Goal: Task Accomplishment & Management: Complete application form

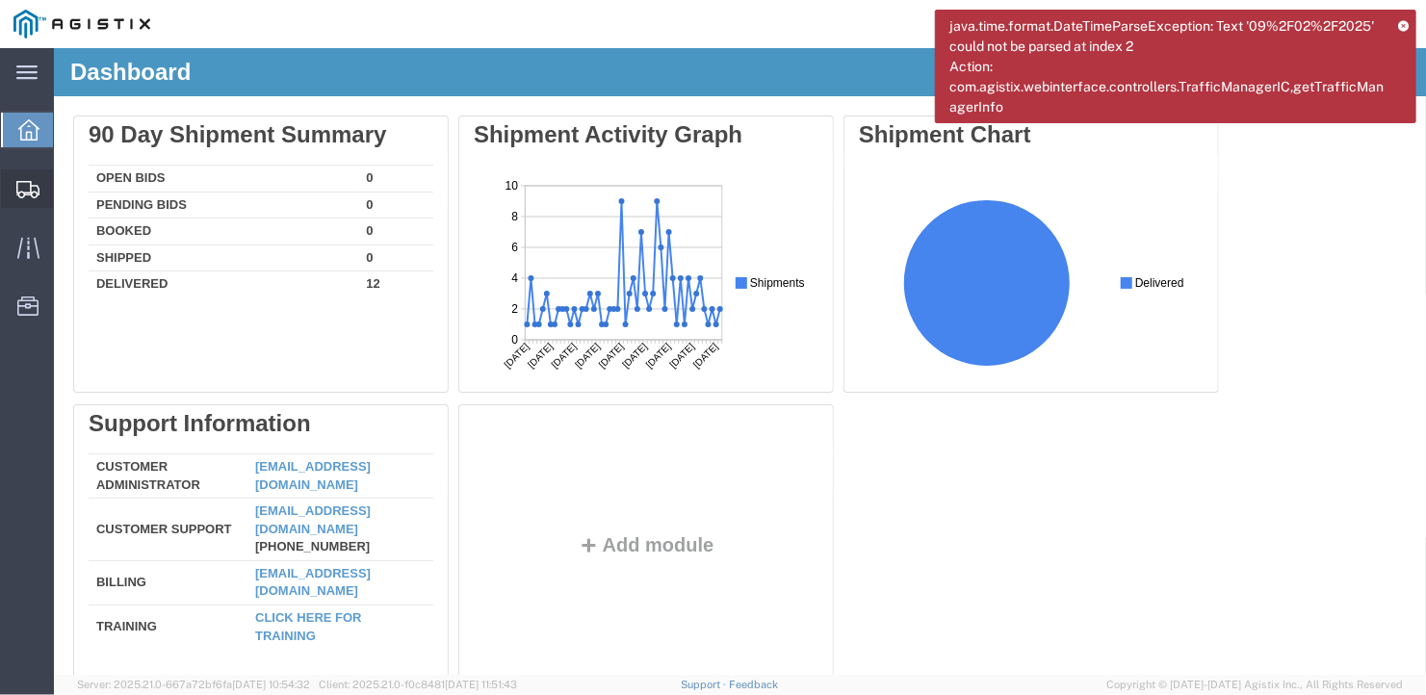
click at [0, 0] on span "Create Shipment" at bounding box center [0, 0] width 0 height 0
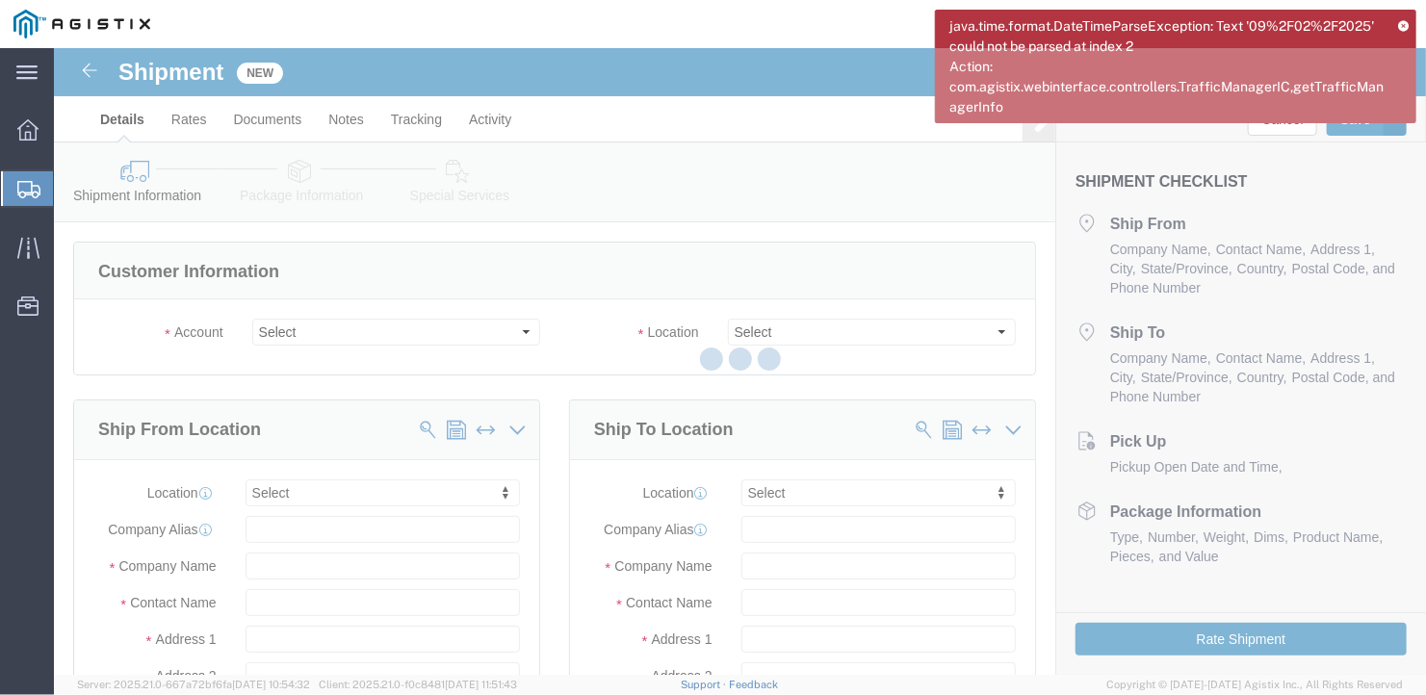
select select
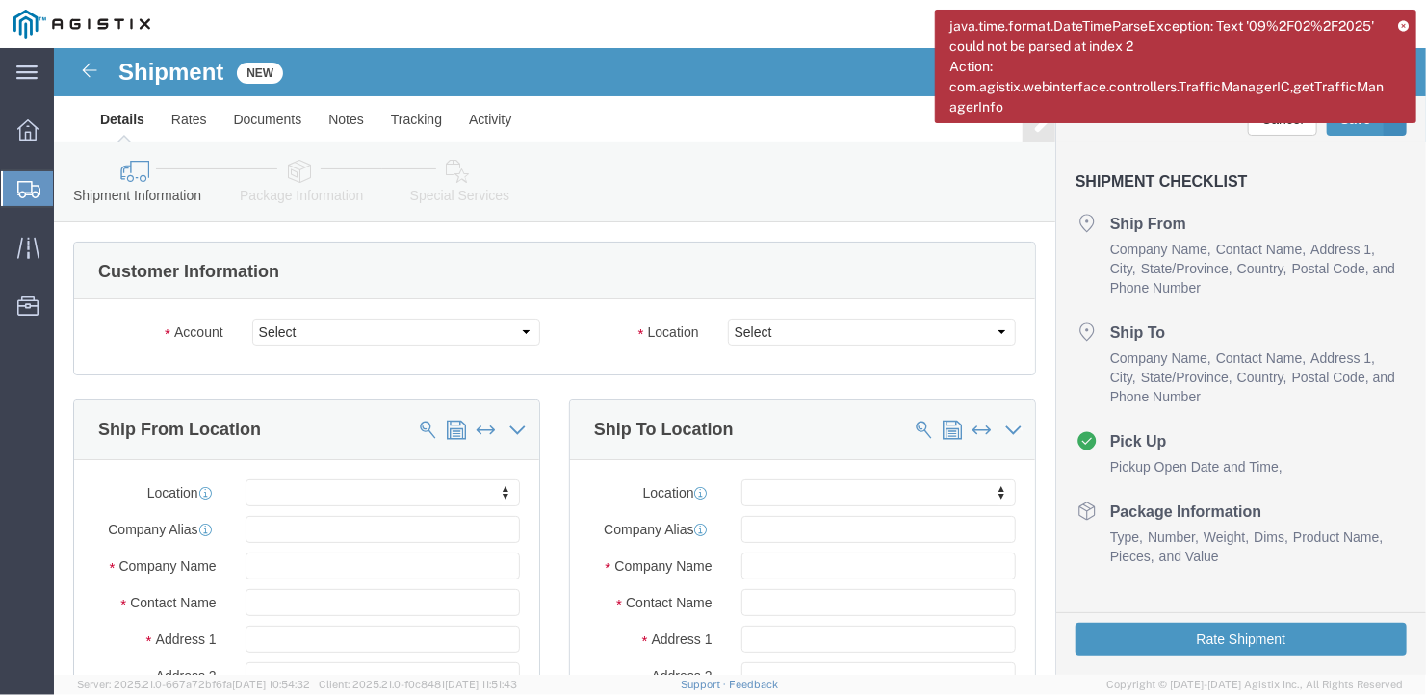
click at [1408, 22] on icon at bounding box center [1403, 25] width 11 height 11
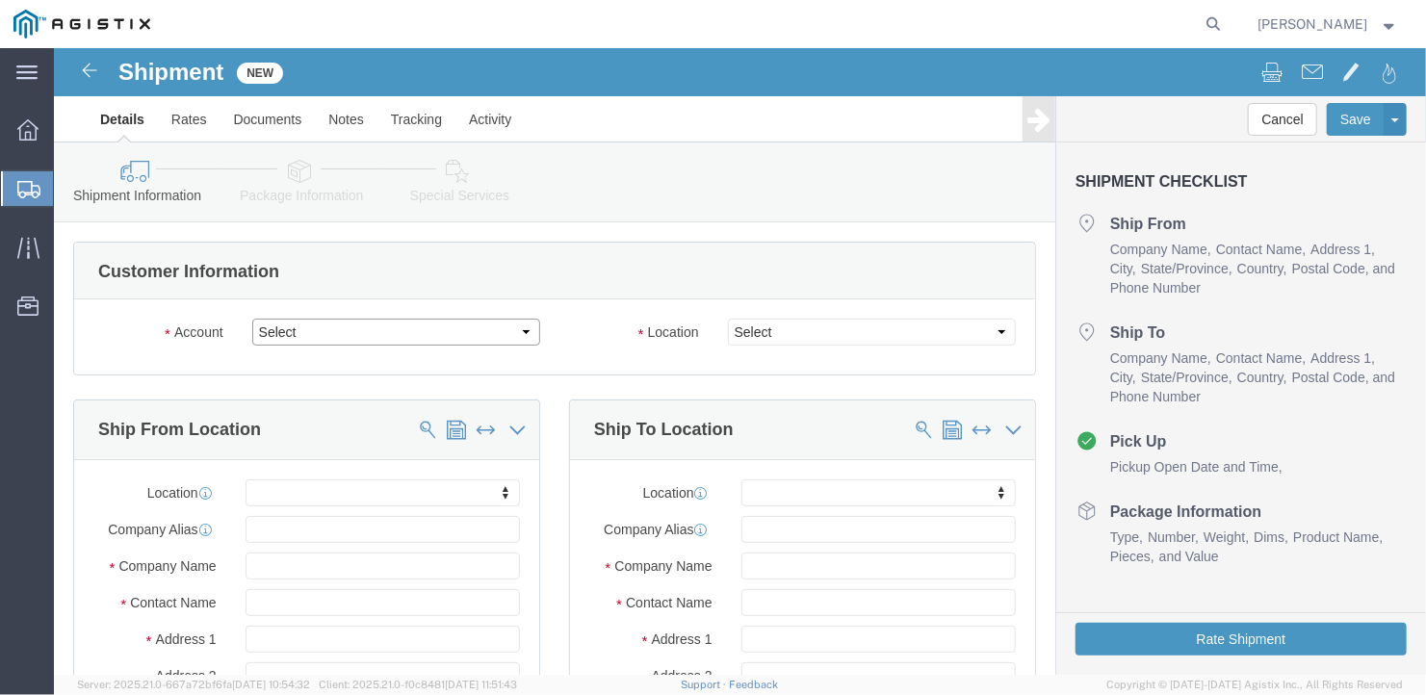
click select "Select General Dynamics Bath Iron Works"
select select "8114"
click select "Select General Dynamics Bath Iron Works"
select select
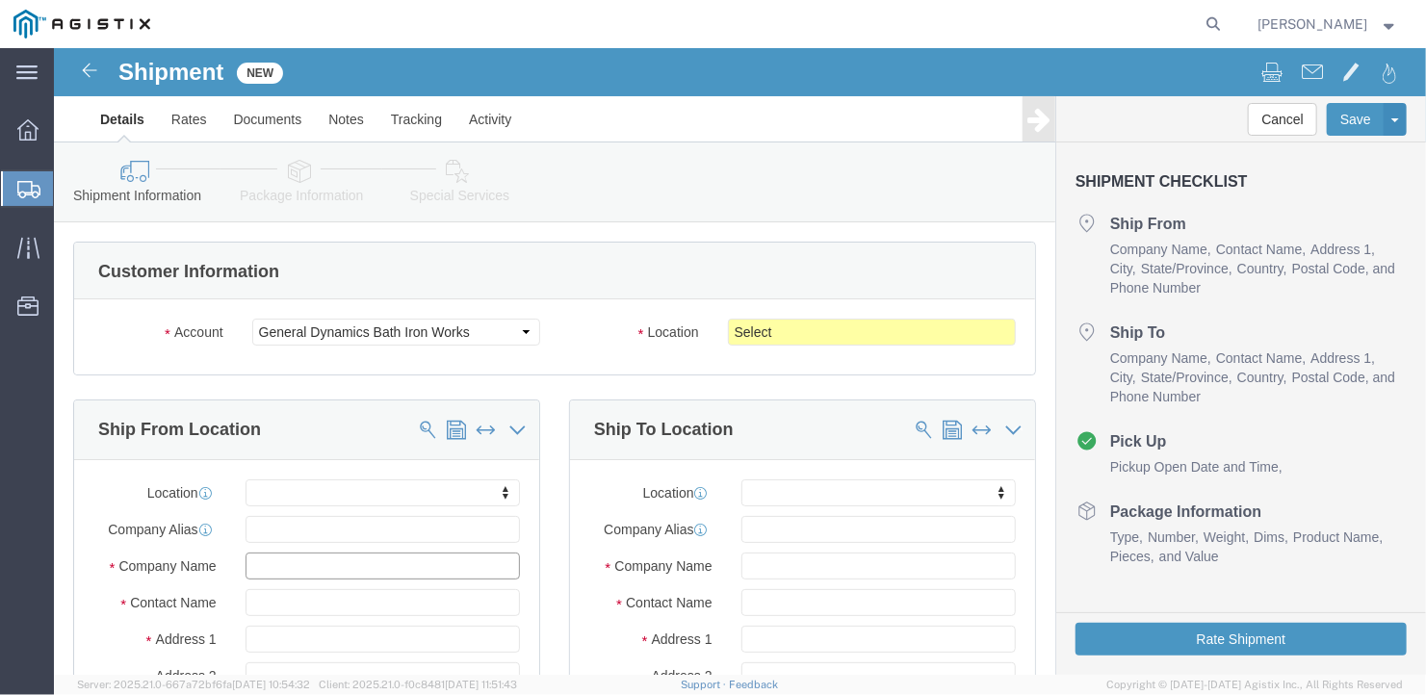
click input "text"
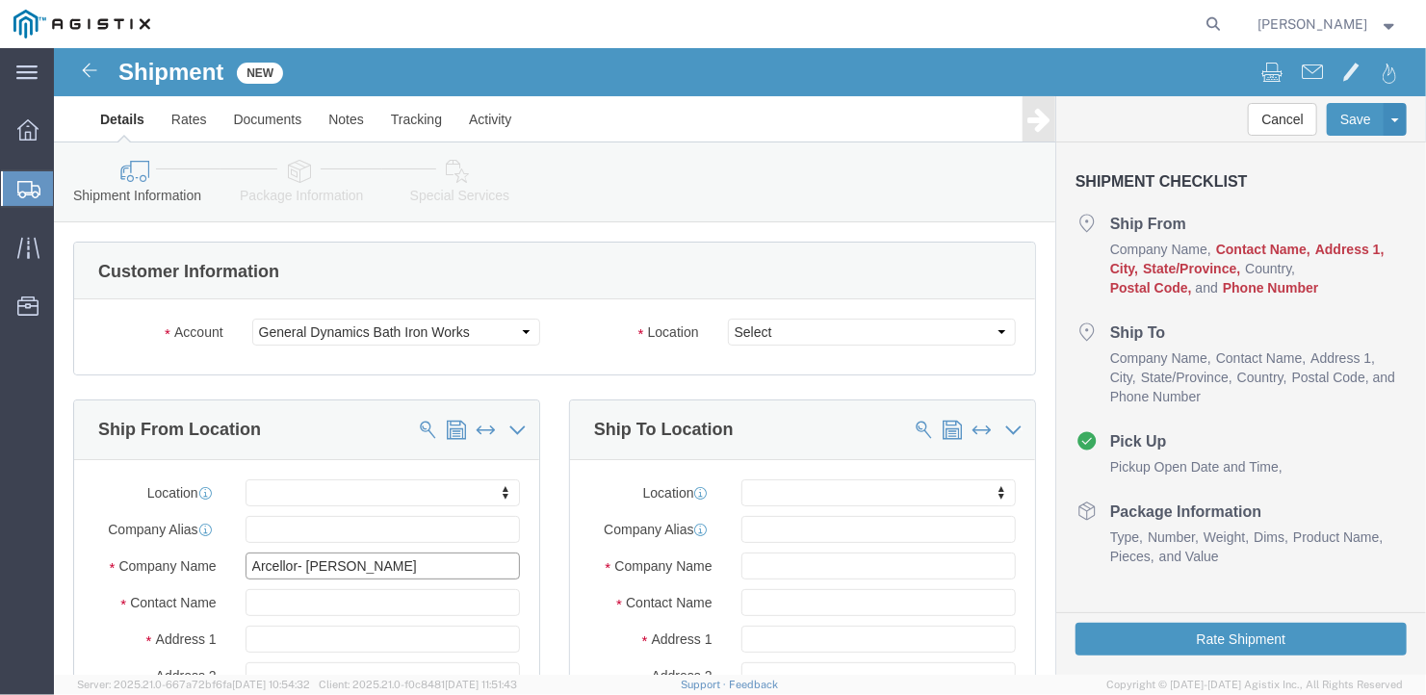
type input "Arcellor- [PERSON_NAME]"
type input "[PERSON_NAME]"
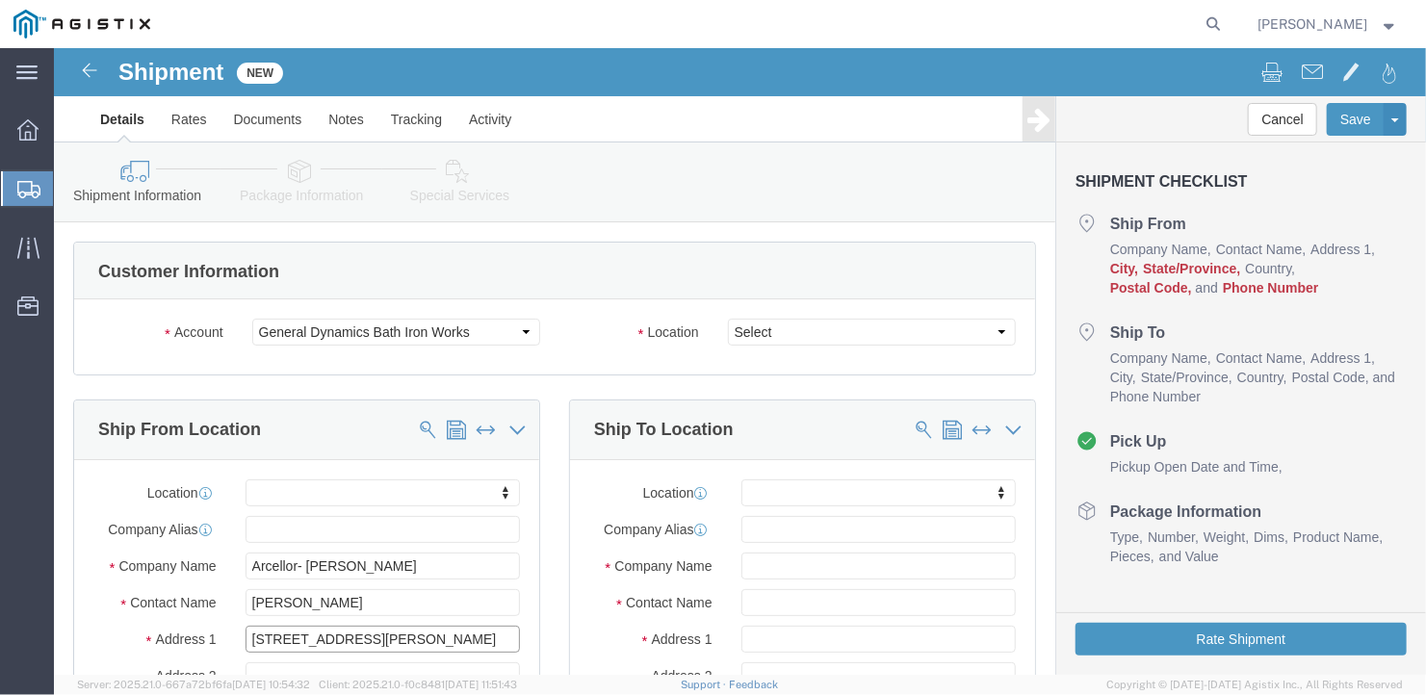
type input "[STREET_ADDRESS][PERSON_NAME]"
select select
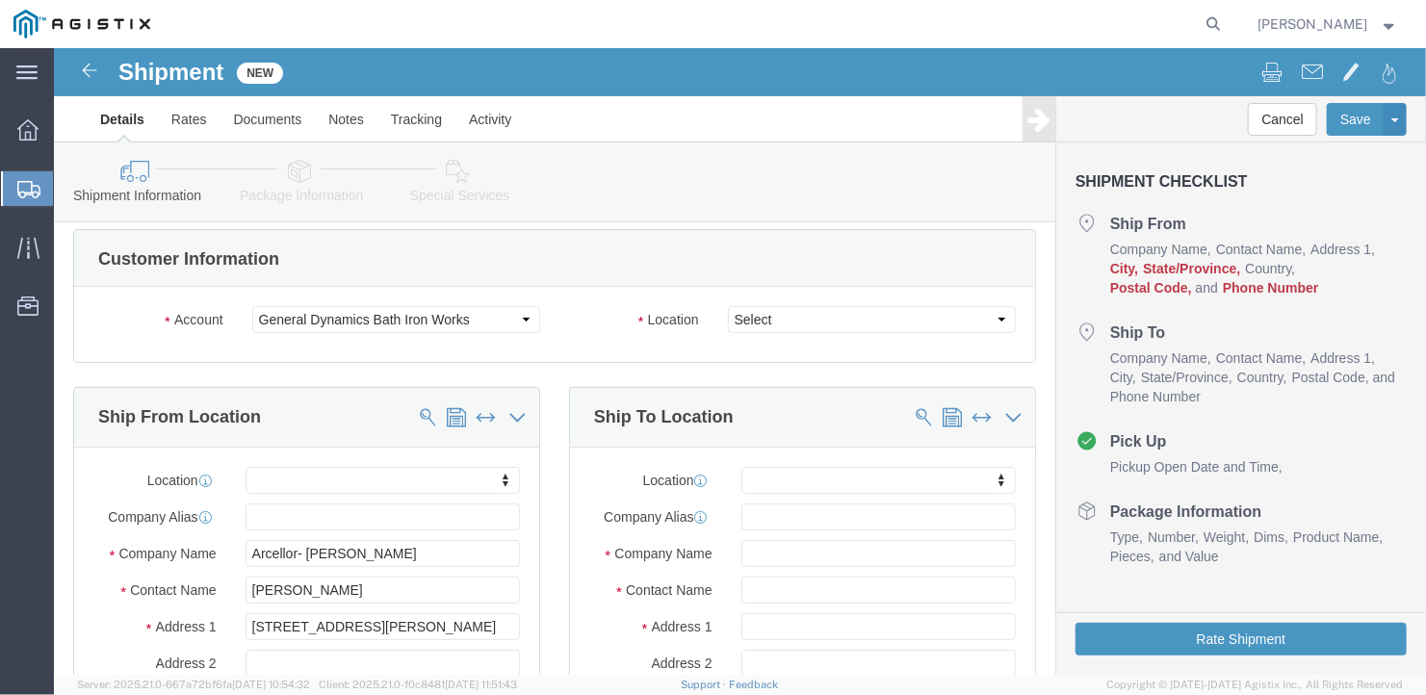
scroll to position [350, 0]
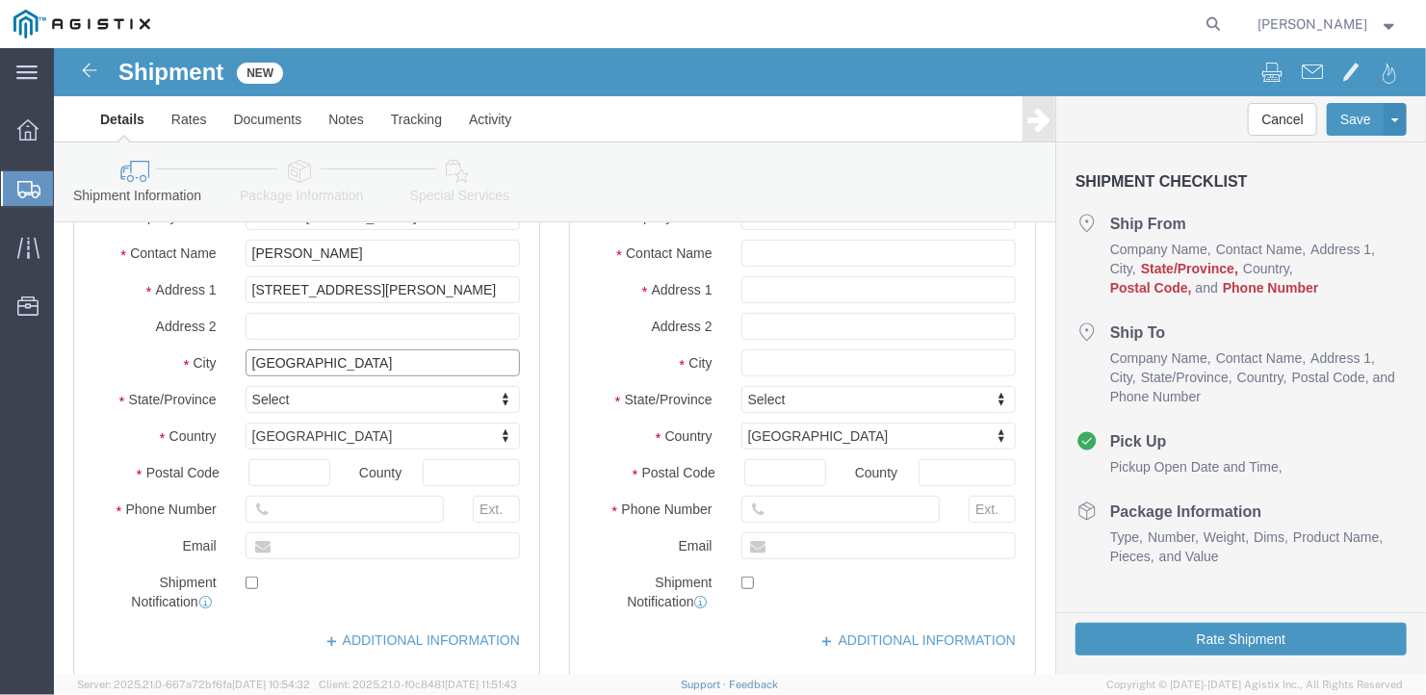
type input "[GEOGRAPHIC_DATA]"
select select
type input "P"
type input "Penn"
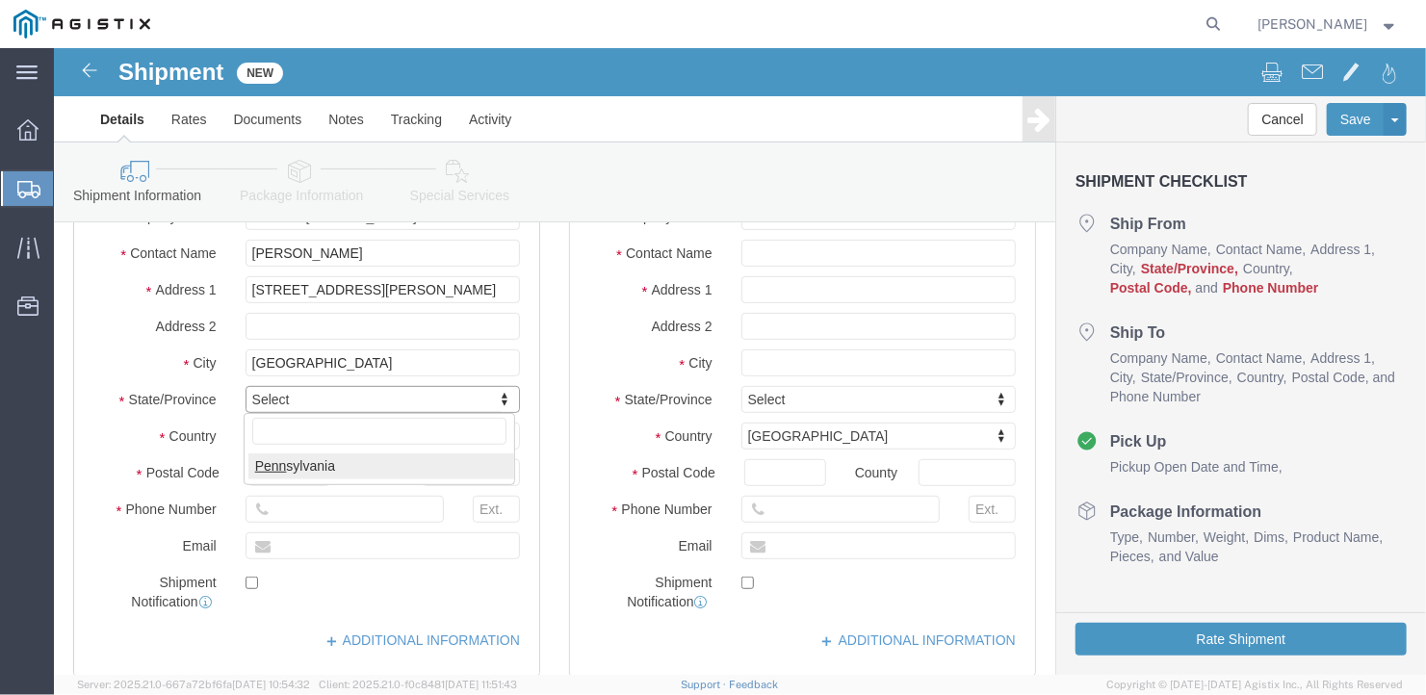
select select
select select "PA"
type input "19320"
select select
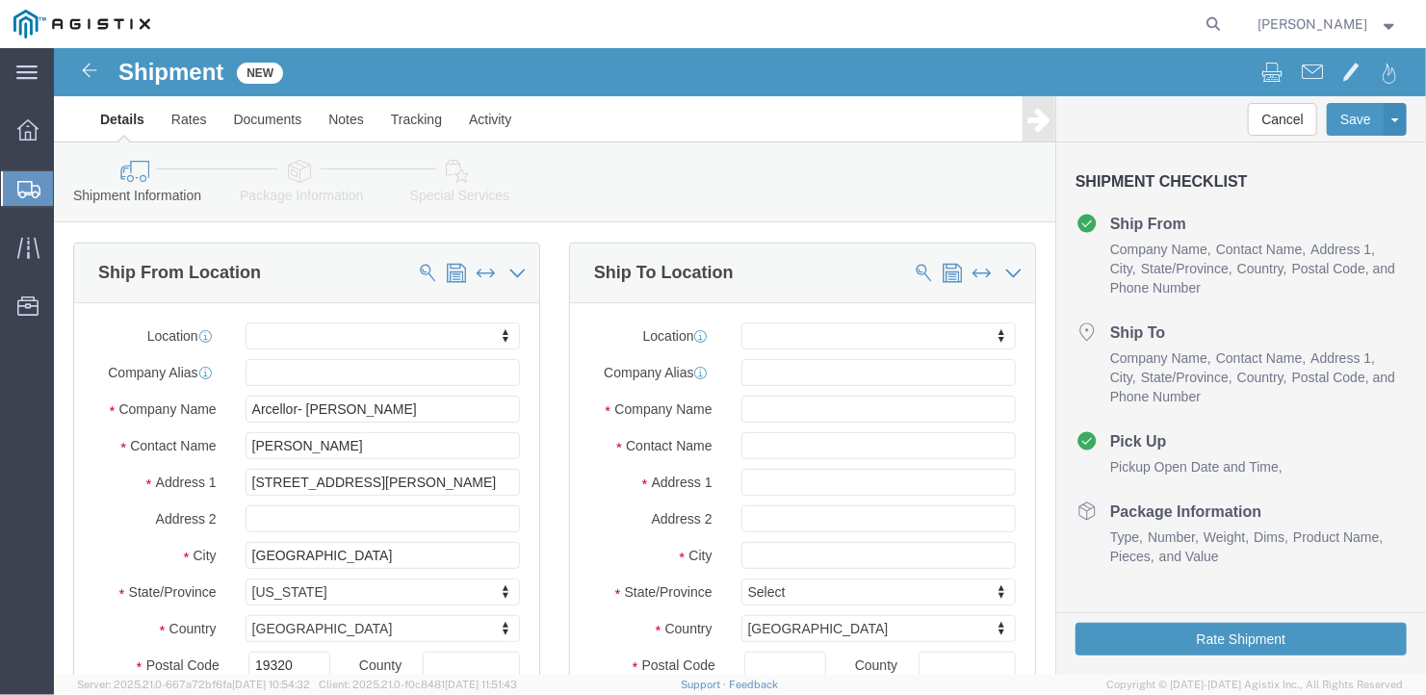
scroll to position [0, 0]
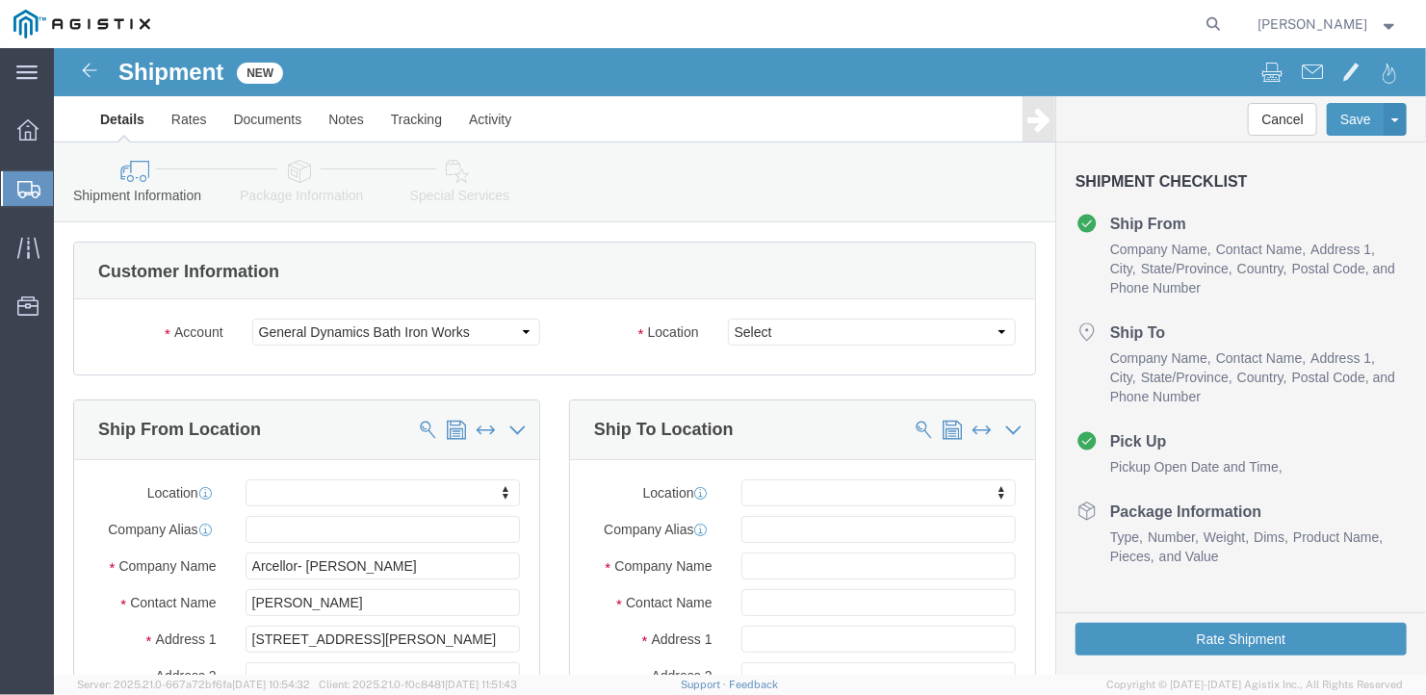
type input "[PHONE_NUMBER]"
click select "Select Bath - 50 YARD REC [US_STATE][GEOGRAPHIC_DATA] - 700 [US_STATE][GEOGRAPH…"
select select "15691"
click select "Select Bath - 50 YARD REC [US_STATE][GEOGRAPHIC_DATA] - 700 [US_STATE][GEOGRAPH…"
click input "text"
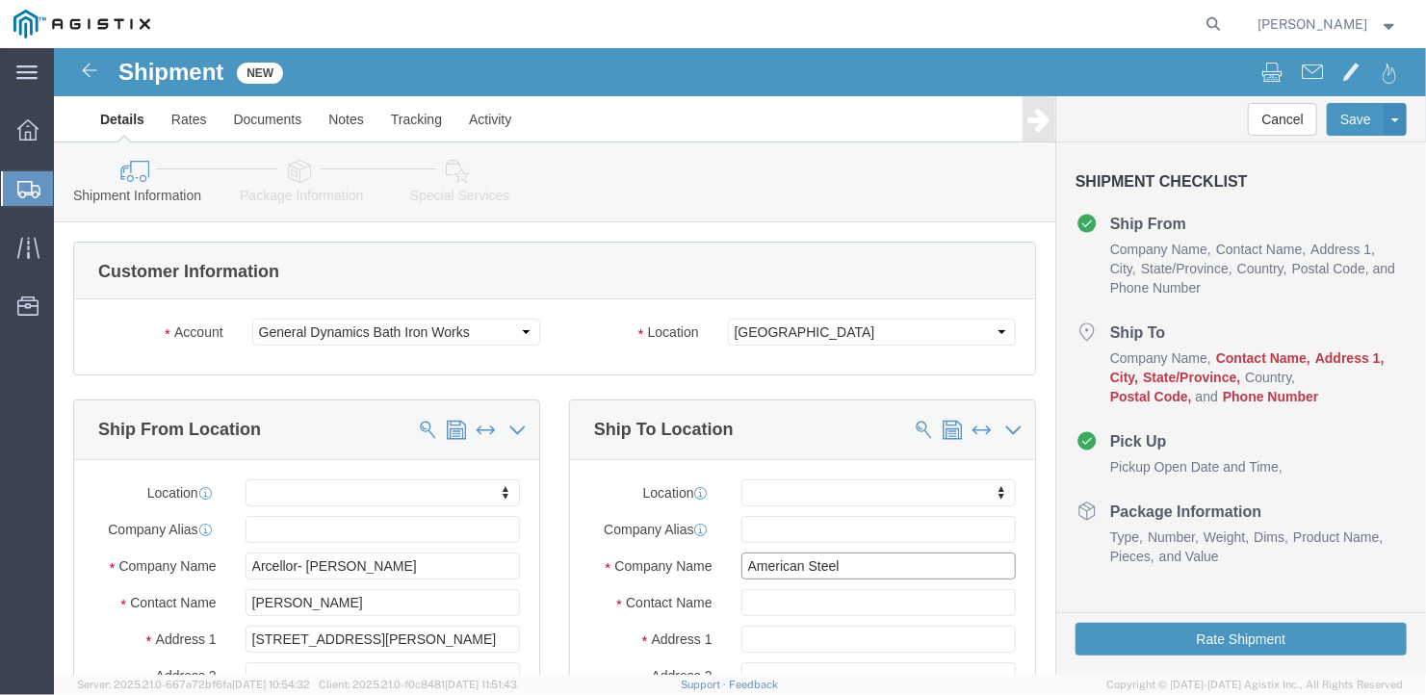
type input "American Steel"
type input "[PERSON_NAME]"
type input "[STREET_ADDRESS][PERSON_NAME]"
select select
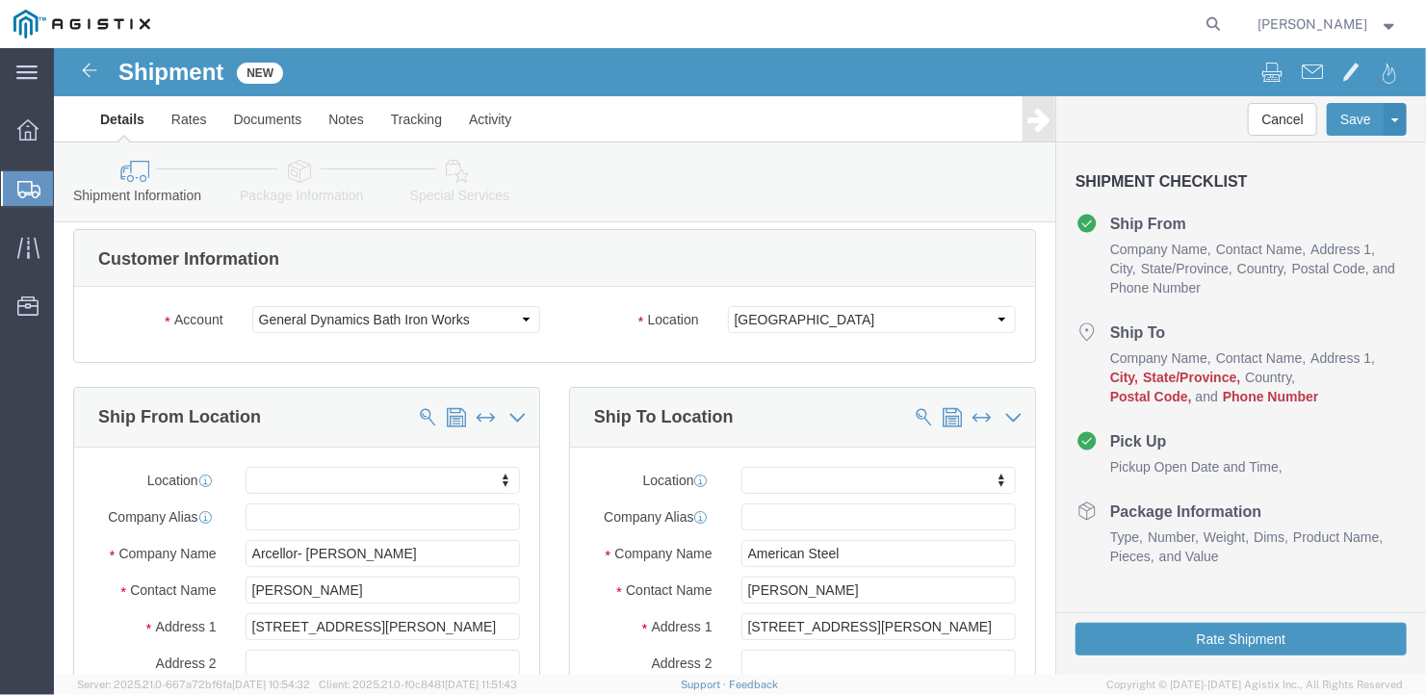
scroll to position [350, 0]
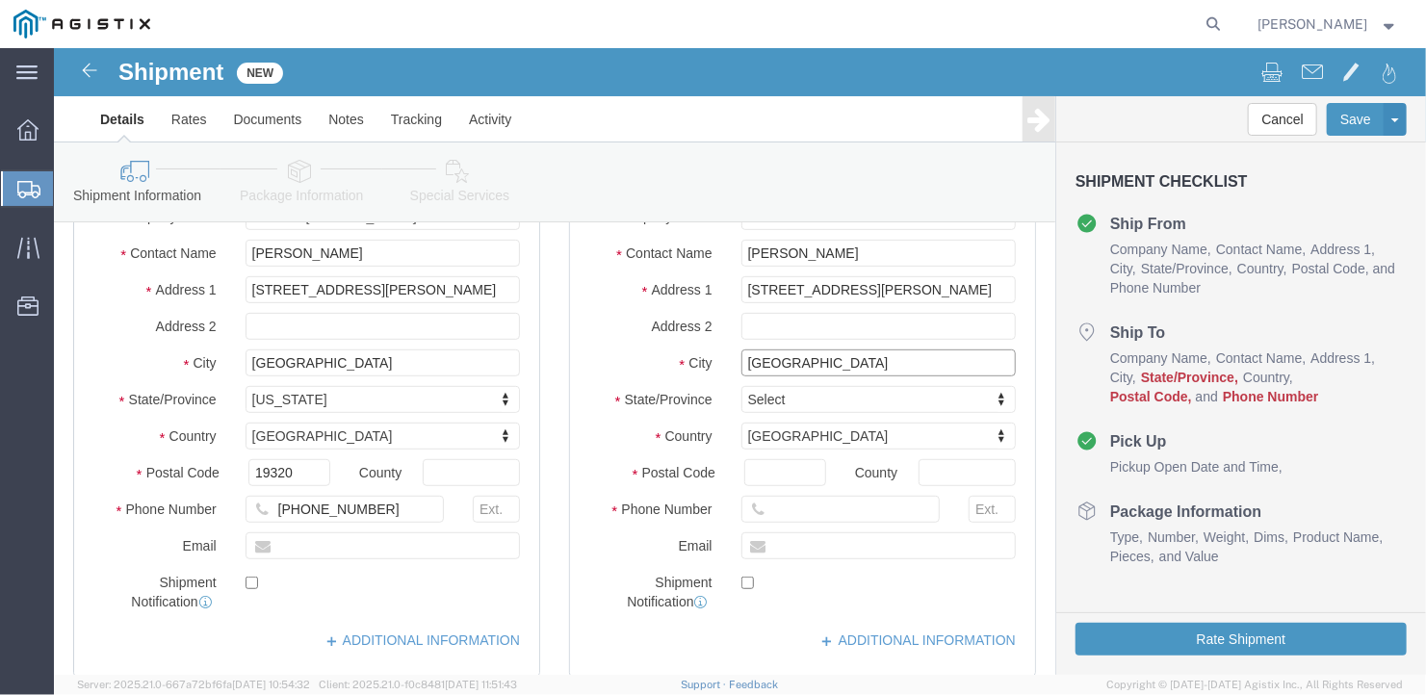
type input "[GEOGRAPHIC_DATA]"
select select
type input "M"
type input "[US_STATE]"
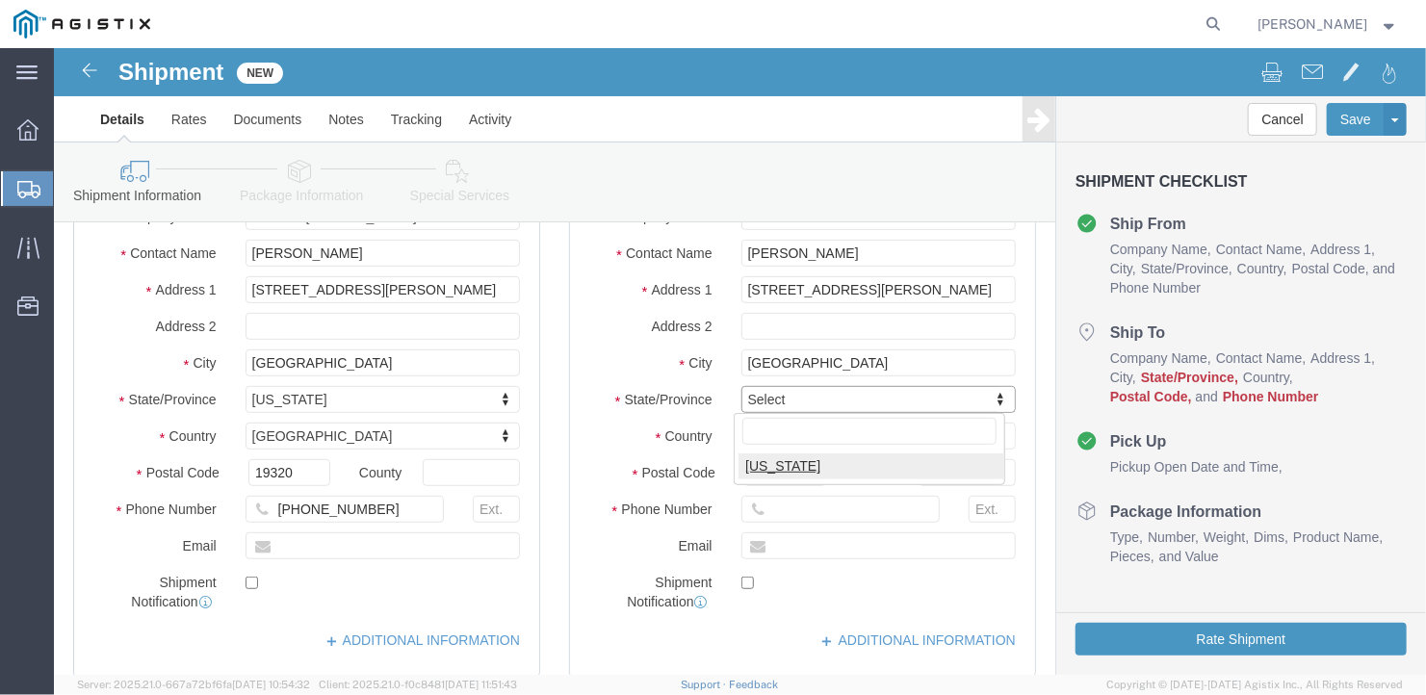
select select
select select "ME"
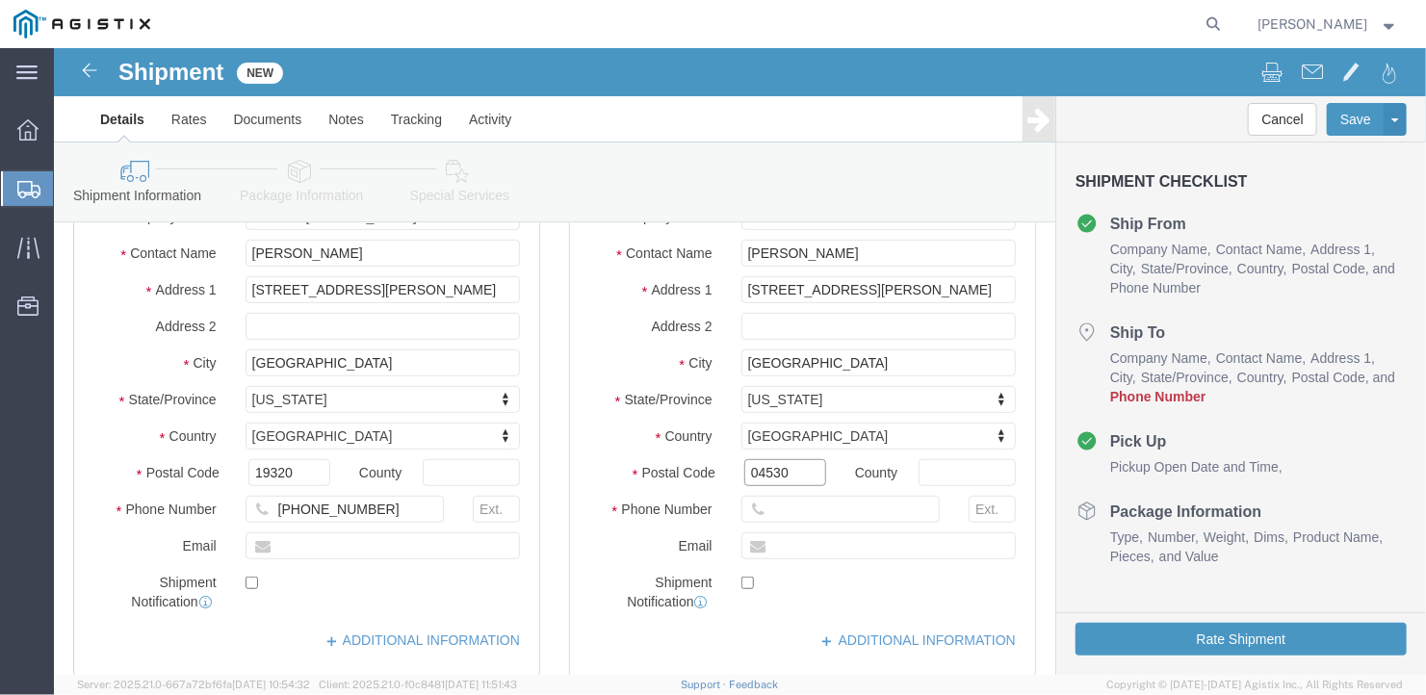
type input "04530"
select select
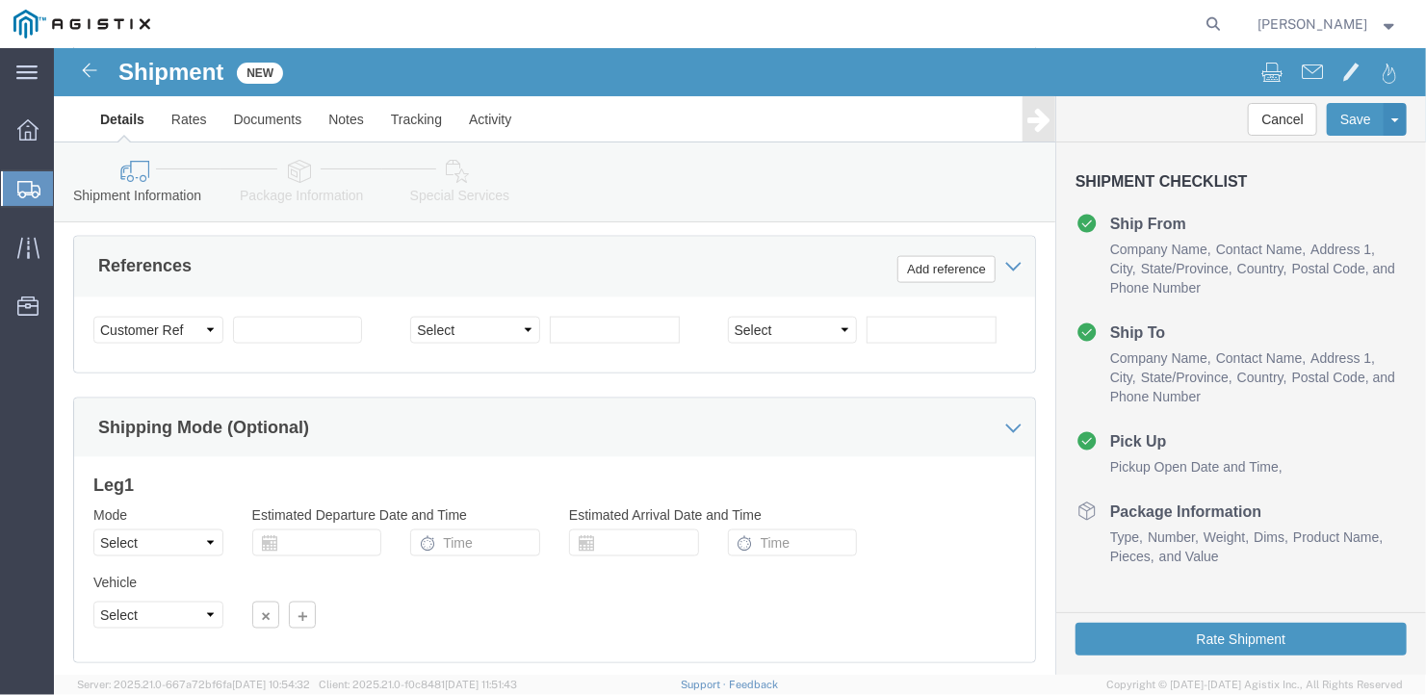
scroll to position [1338, 0]
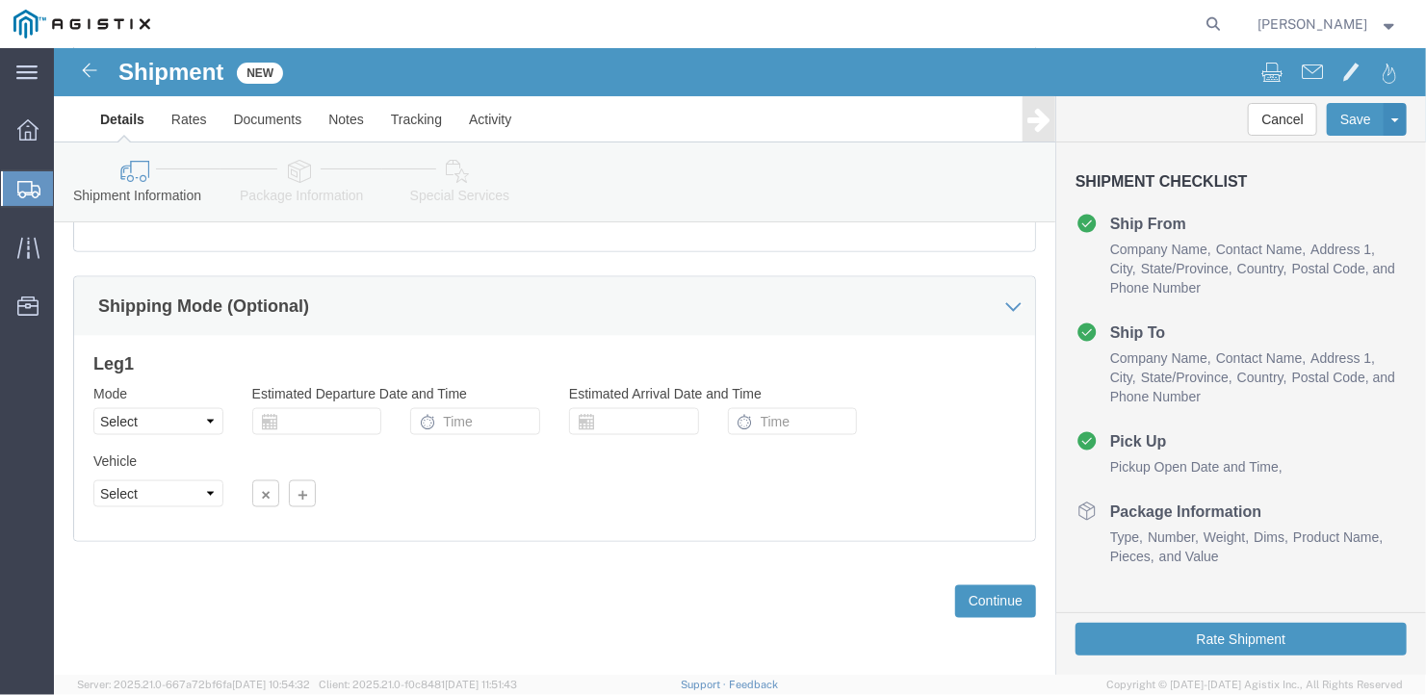
type input "[PHONE_NUMBER]"
drag, startPoint x: 151, startPoint y: 368, endPoint x: 138, endPoint y: 377, distance: 16.0
click select "Select Air Less than Truckload Multi-Leg Ocean Freight Rail Small Parcel Truckl…"
select select "TL"
click select "Select Air Less than Truckload Multi-Leg Ocean Freight Rail Small Parcel Truckl…"
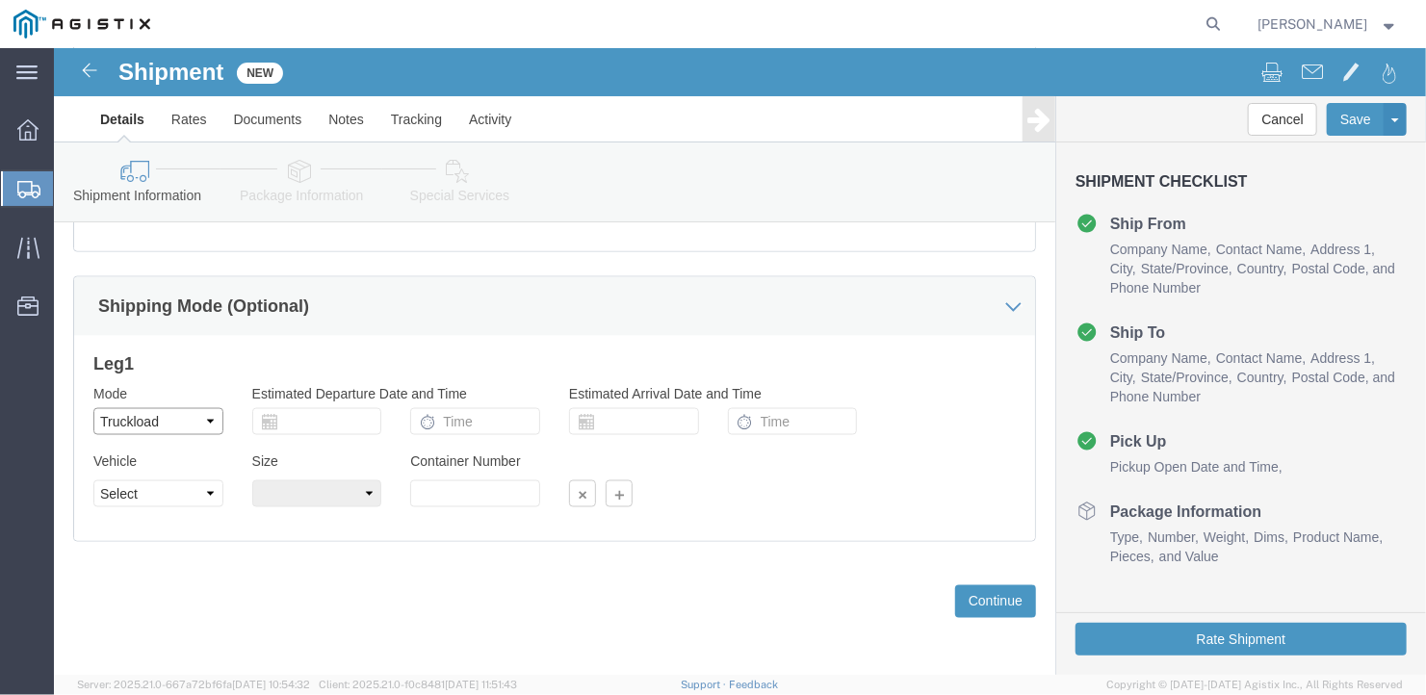
select select
click select "Select 1-Ton (PSS) 10 Wheel 10 Yard Dump Truck 20 Yard Dump Truck Bobtail Botto…"
select select "FLBD"
click select "Select 1-Ton (PSS) 10 Wheel 10 Yard Dump Truck 20 Yard Dump Truck Bobtail Botto…"
click select "Select 35 Feet 20 Feet 28 Feet 53 Feet 40 Feet 48 Feet"
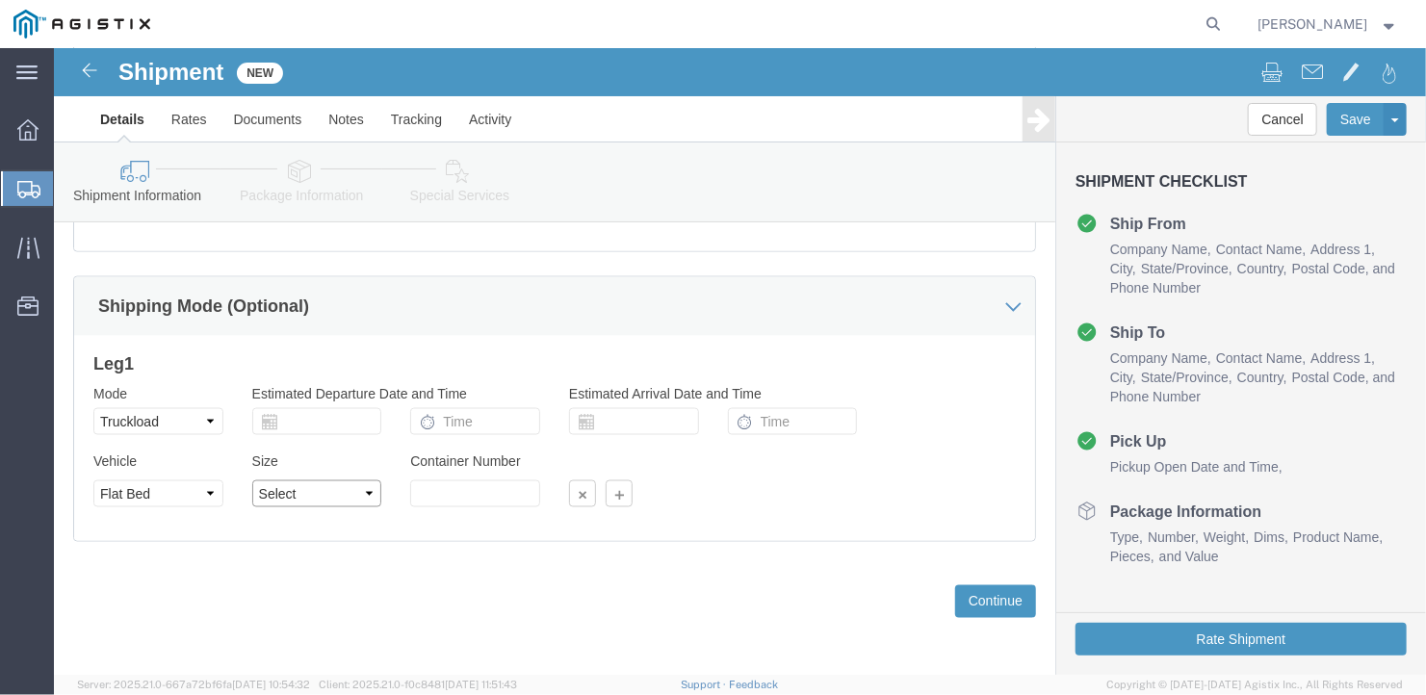
select select "53FT"
click select "Select 35 Feet 20 Feet 28 Feet 53 Feet 40 Feet 48 Feet"
click button "Continue"
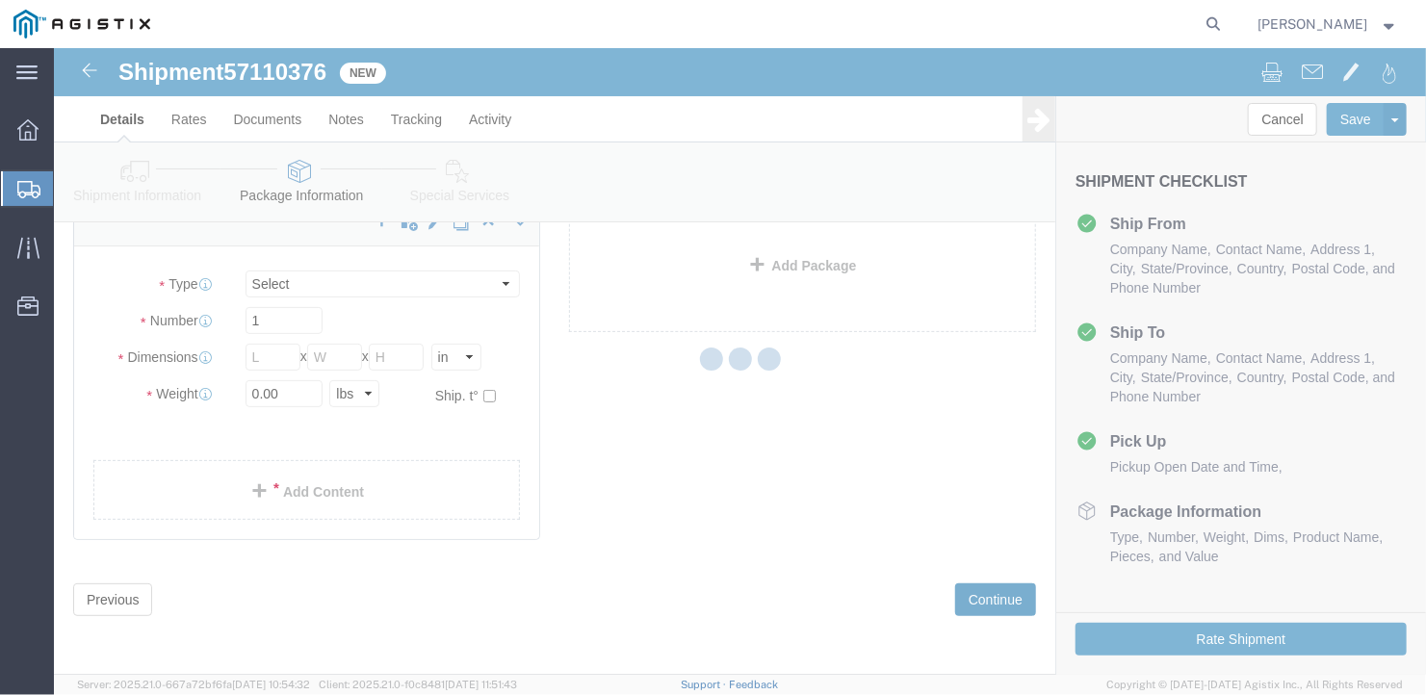
scroll to position [22, 0]
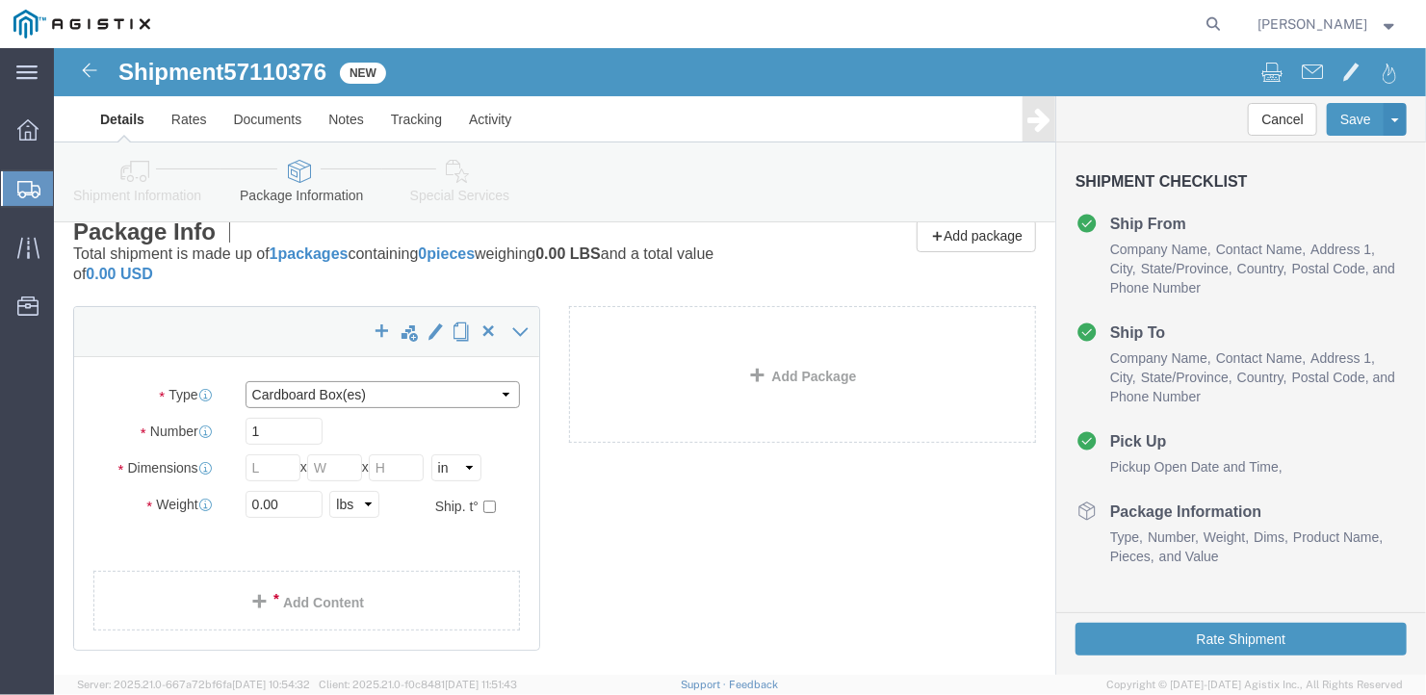
click select "Select Bale(s) Basket(s) Bolt(s) Bottle(s) Buckets Bulk Bundle(s) Can(s) Cardbo…"
select select "BULK"
click select "Select Bale(s) Basket(s) Bolt(s) Bottle(s) Buckets Bulk Bundle(s) Can(s) Cardbo…"
drag, startPoint x: 214, startPoint y: 385, endPoint x: 184, endPoint y: 381, distance: 30.1
click div "1"
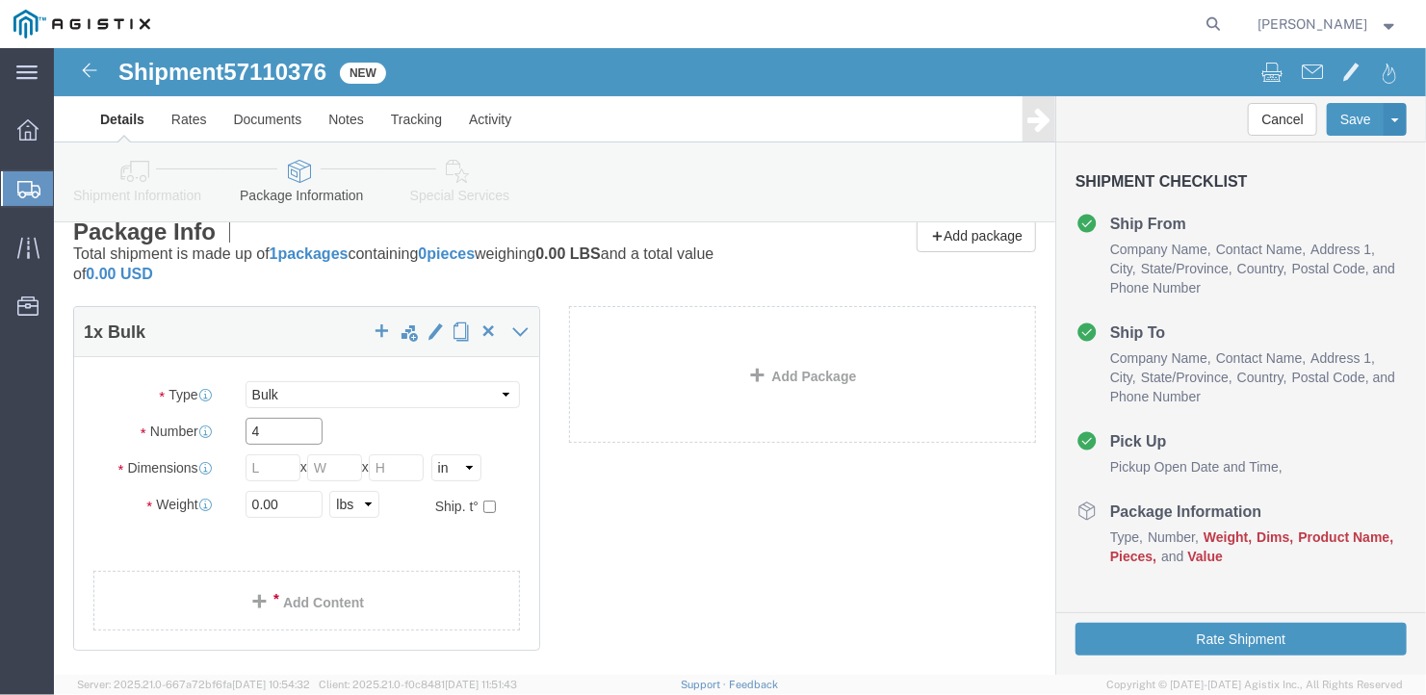
type input "4"
click input "text"
type input "486"
click input "text"
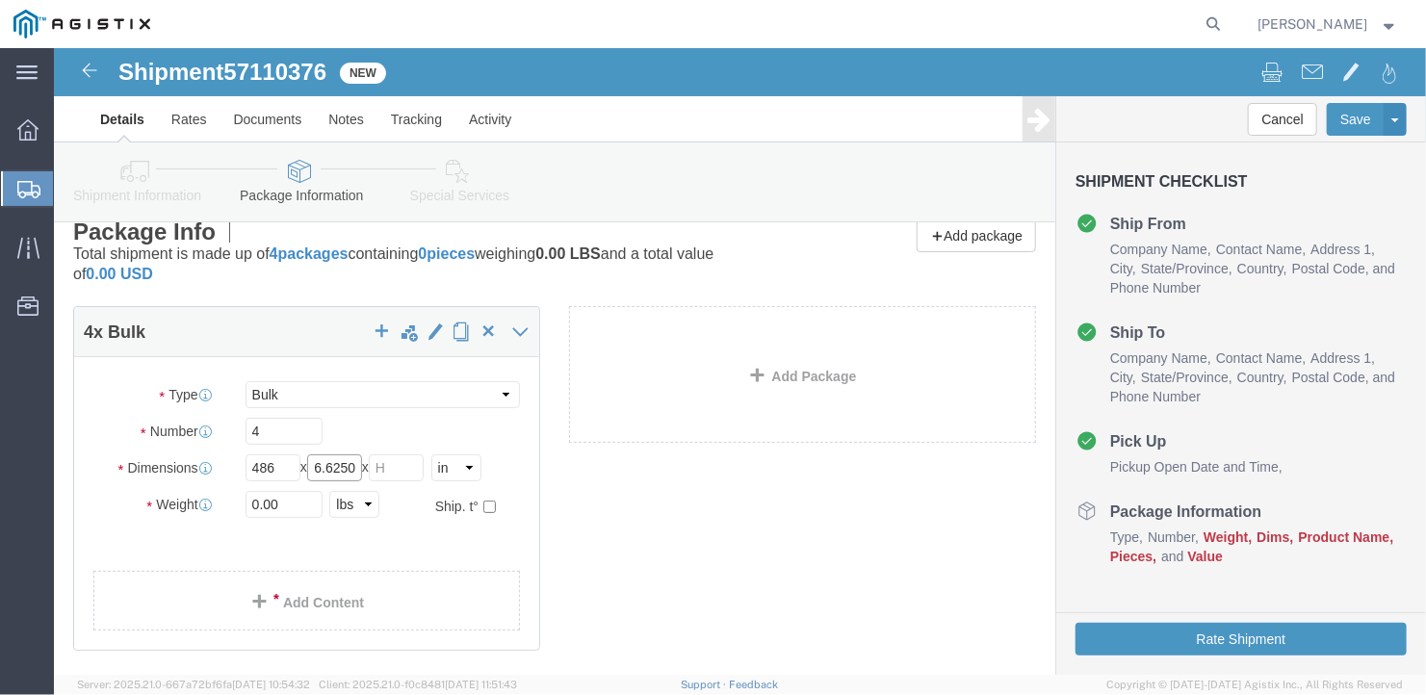
type input "126.6250"
click input "text"
type input "12"
drag, startPoint x: 240, startPoint y: 455, endPoint x: 183, endPoint y: 455, distance: 56.8
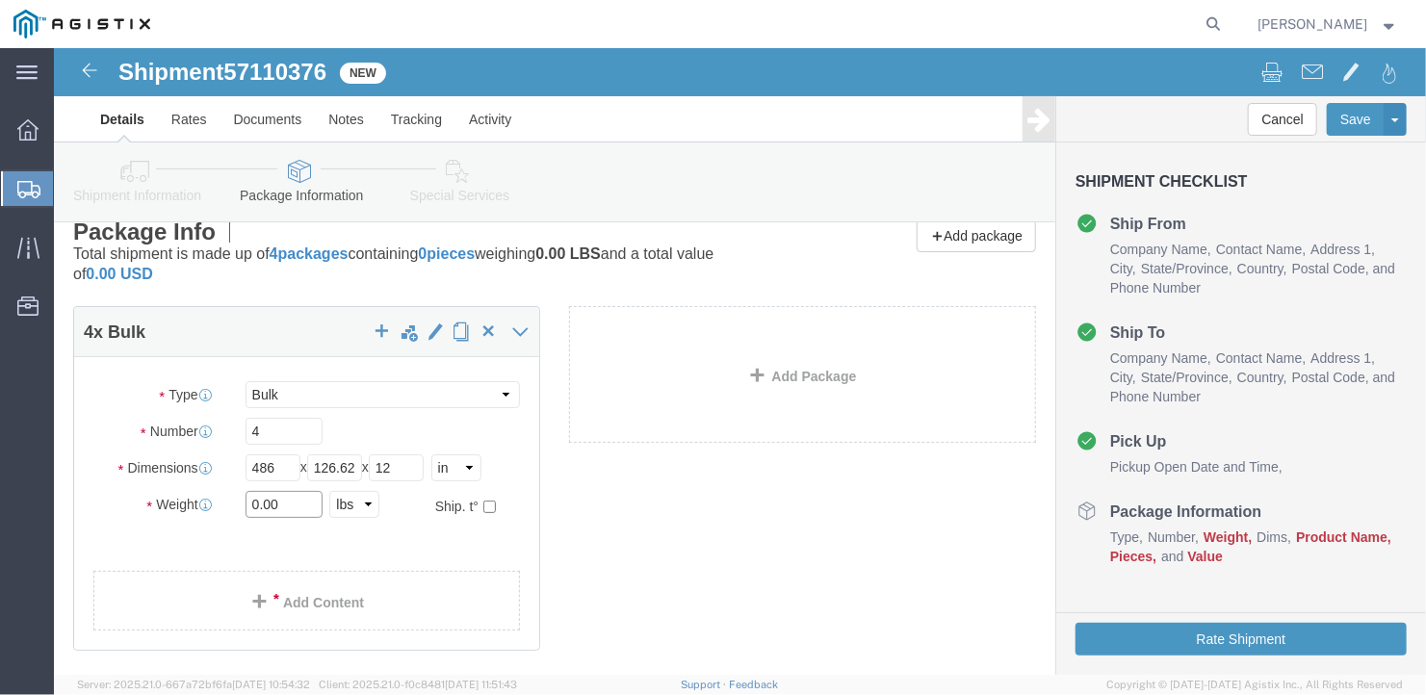
click div "0.00 Select kgs lbs"
type input "33661"
click div "4 x Bulk Package Type Select Bale(s) Basket(s) Bolt(s) Bottle(s) Buckets Bulk B…"
click link "Add Content"
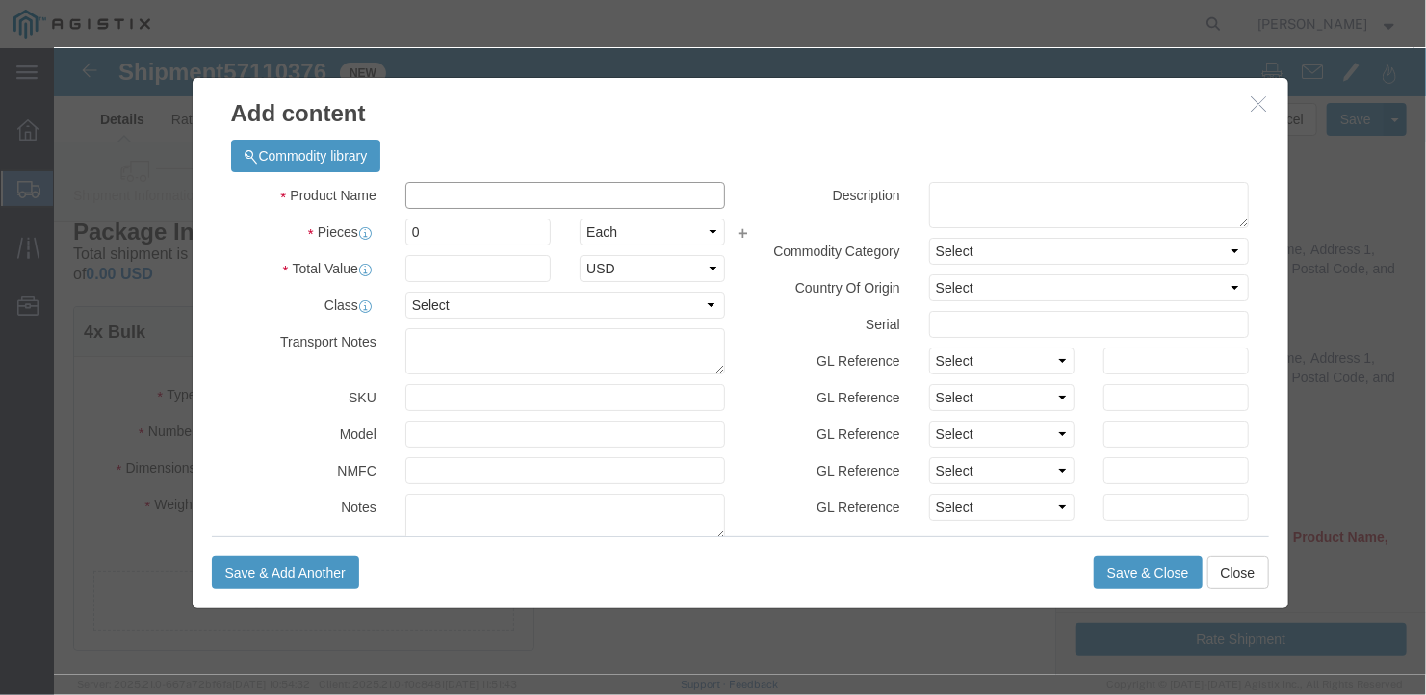
click input "text"
type input "wide steel"
drag, startPoint x: 374, startPoint y: 187, endPoint x: 340, endPoint y: 176, distance: 35.3
click div "0"
type input "4"
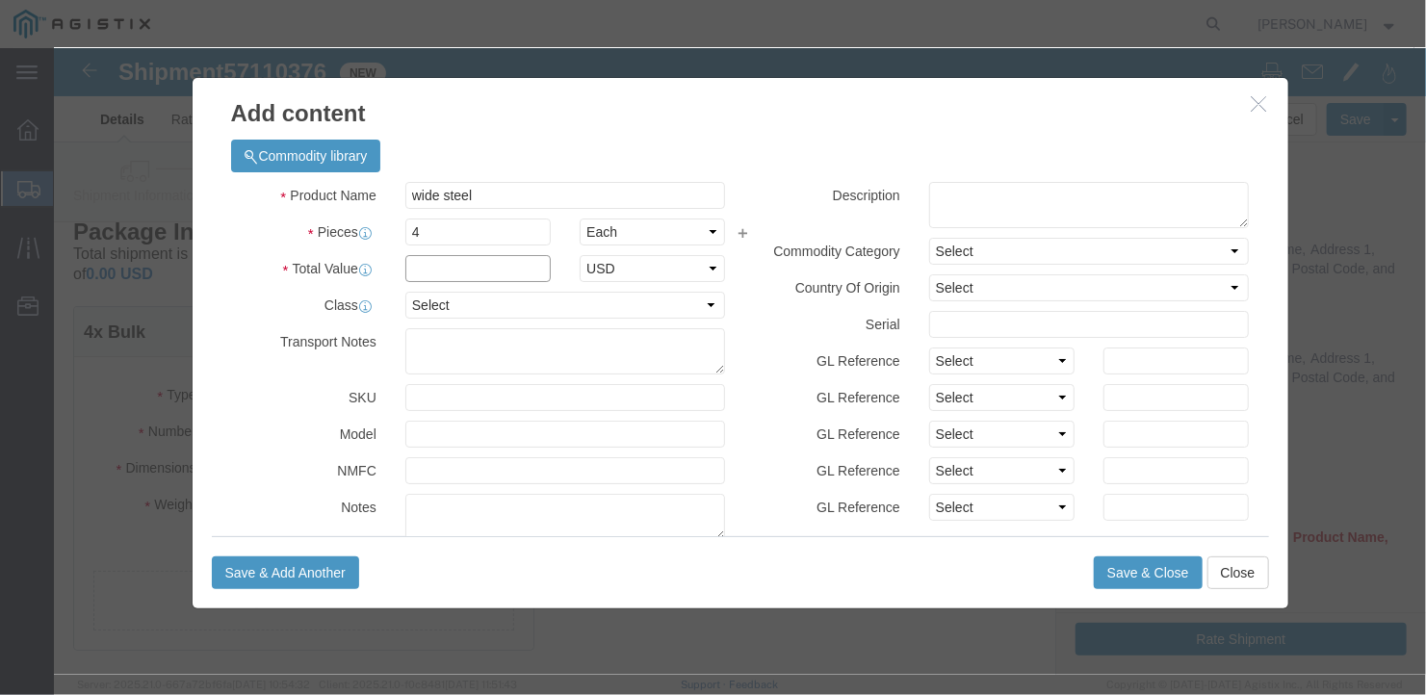
click input "text"
type input "1"
click button "Save & Close"
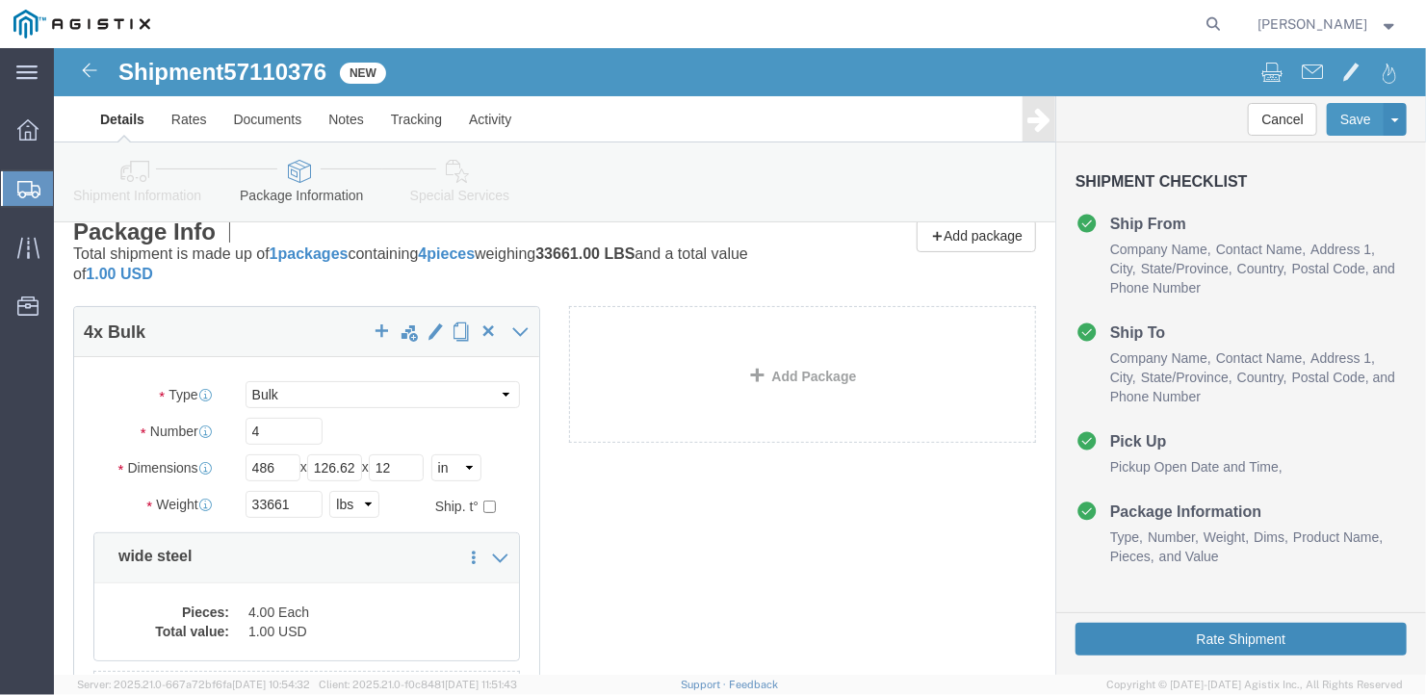
click button "Rate Shipment"
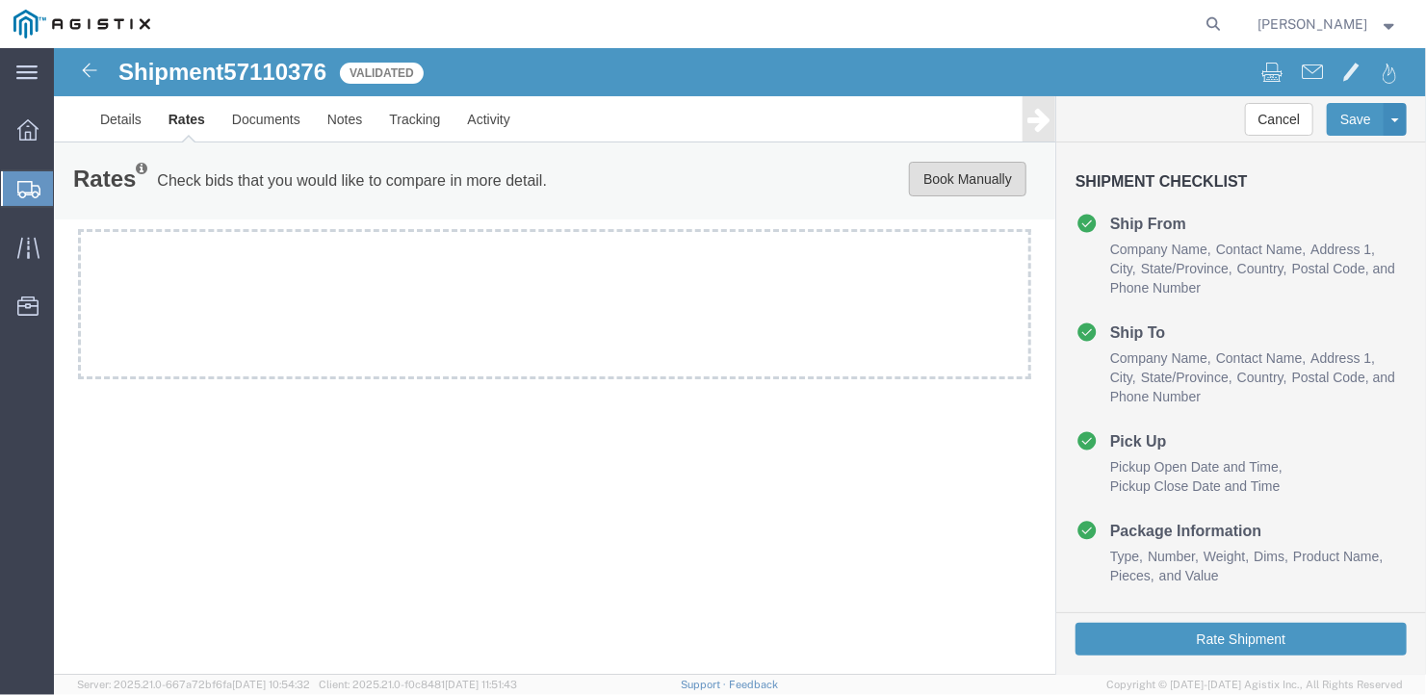
click at [937, 170] on button "Book Manually" at bounding box center [967, 178] width 118 height 35
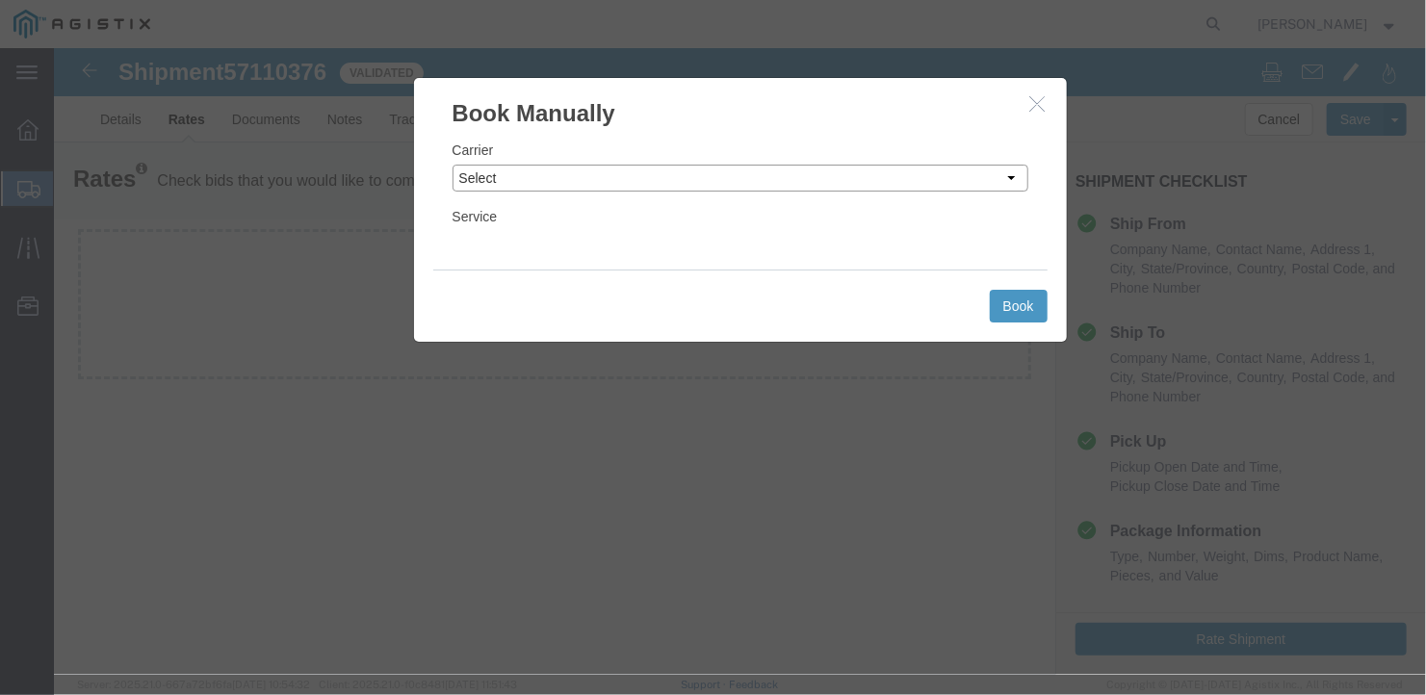
click at [583, 167] on select "Select LLP" at bounding box center [740, 177] width 576 height 27
select select "6922"
click at [452, 164] on select "Select LLP" at bounding box center [740, 177] width 576 height 27
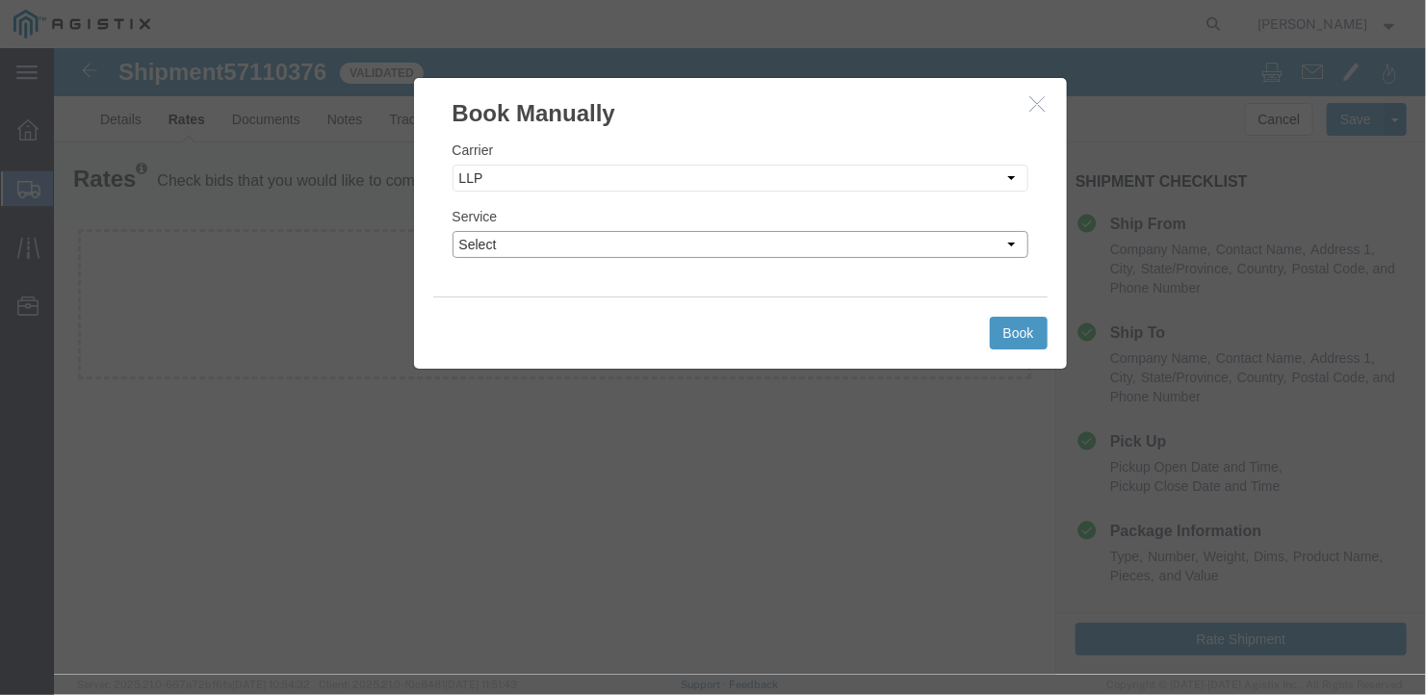
click at [534, 248] on select "Select LTL Truckload" at bounding box center [740, 243] width 576 height 27
select select "16774"
click at [452, 230] on select "Select LTL Truckload" at bounding box center [740, 243] width 576 height 27
click at [1020, 328] on button "Book" at bounding box center [1018, 332] width 58 height 33
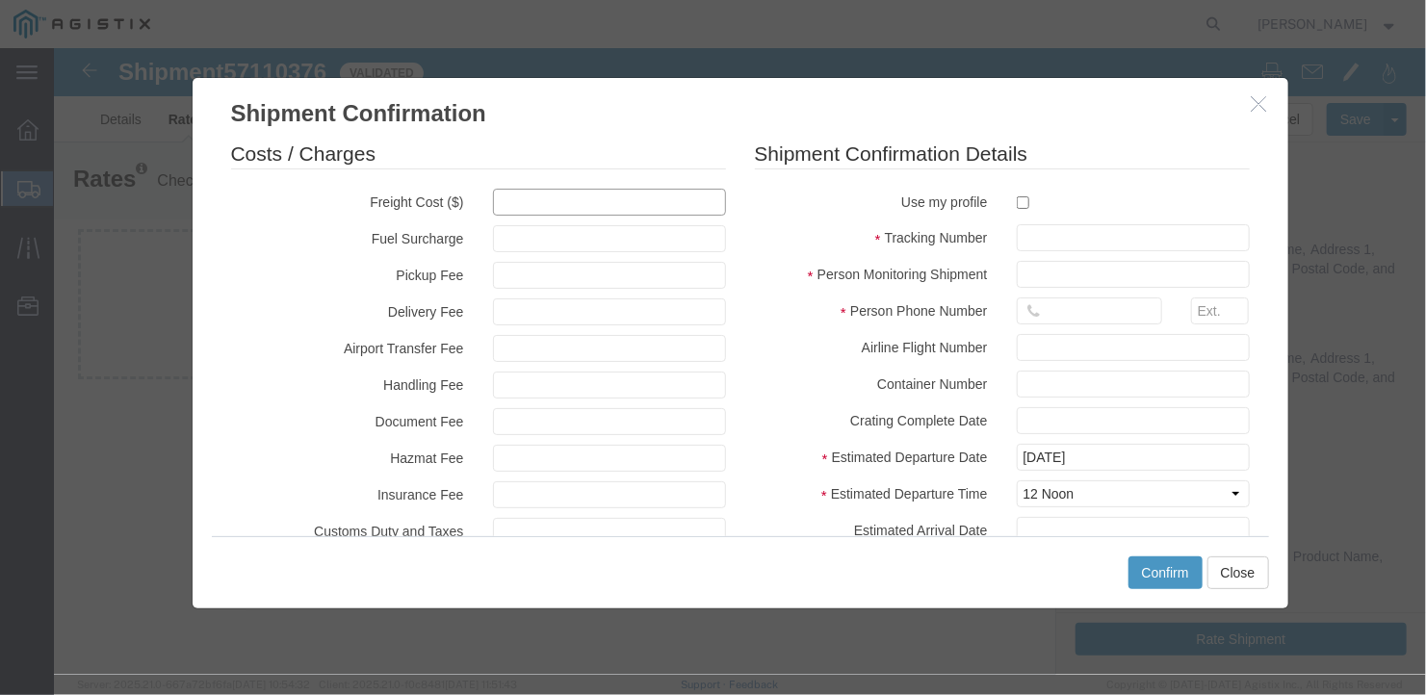
click at [510, 199] on input "text" at bounding box center [608, 201] width 233 height 27
type input "2800"
type input "2,800.00"
click at [1029, 238] on input "text" at bounding box center [1132, 236] width 233 height 27
type input "27312"
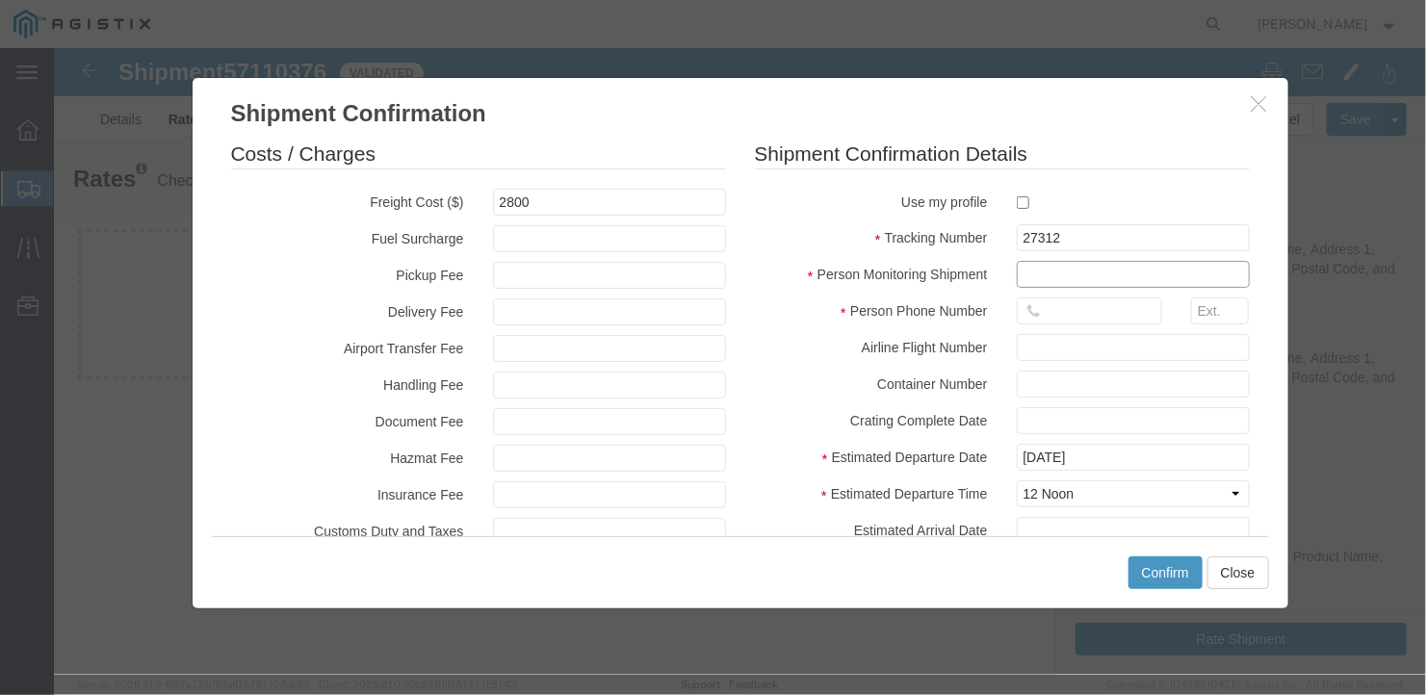
click at [1029, 274] on input "text" at bounding box center [1132, 273] width 233 height 27
type input "[PERSON_NAME]"
type input "[PHONE_NUMBER]"
type input "[DATE]"
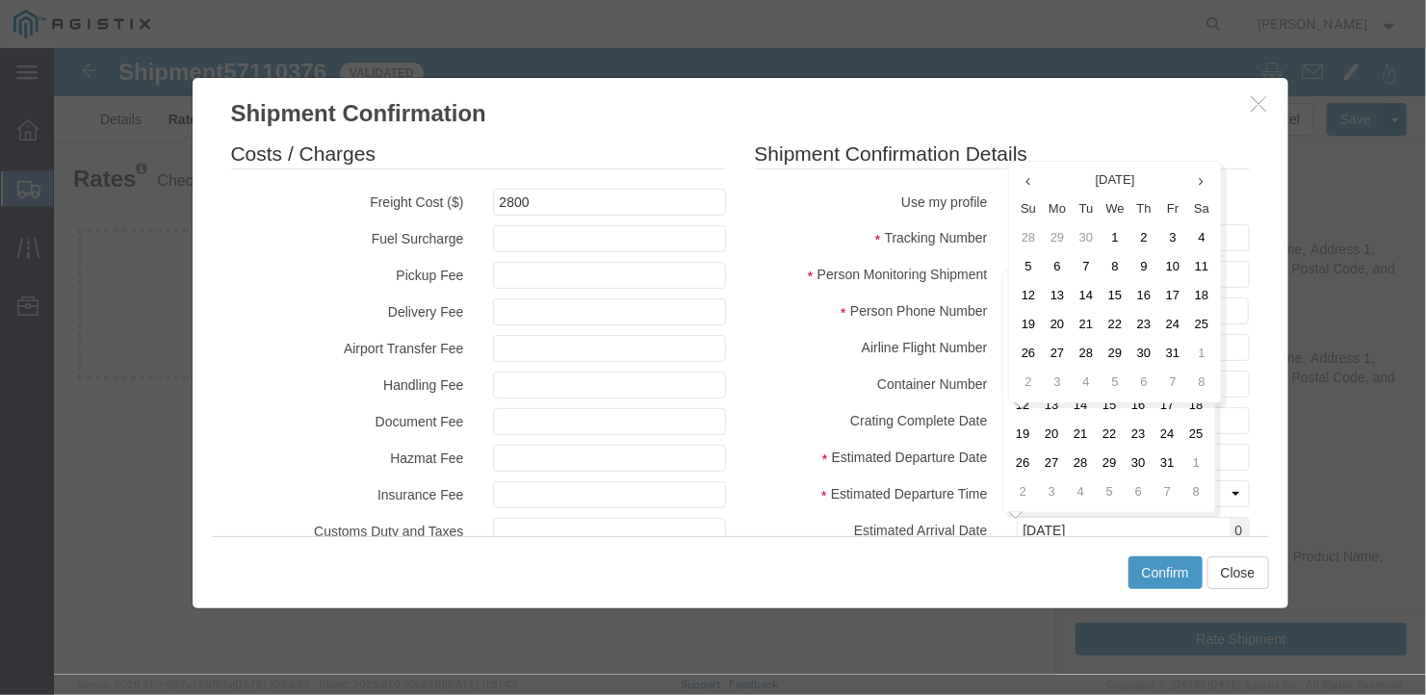
click at [1253, 380] on div "Costs / Charges Freight Cost ($) 2800 Fuel Surcharge Pickup Fee Delivery Fee Ai…" at bounding box center [740, 332] width 1096 height 406
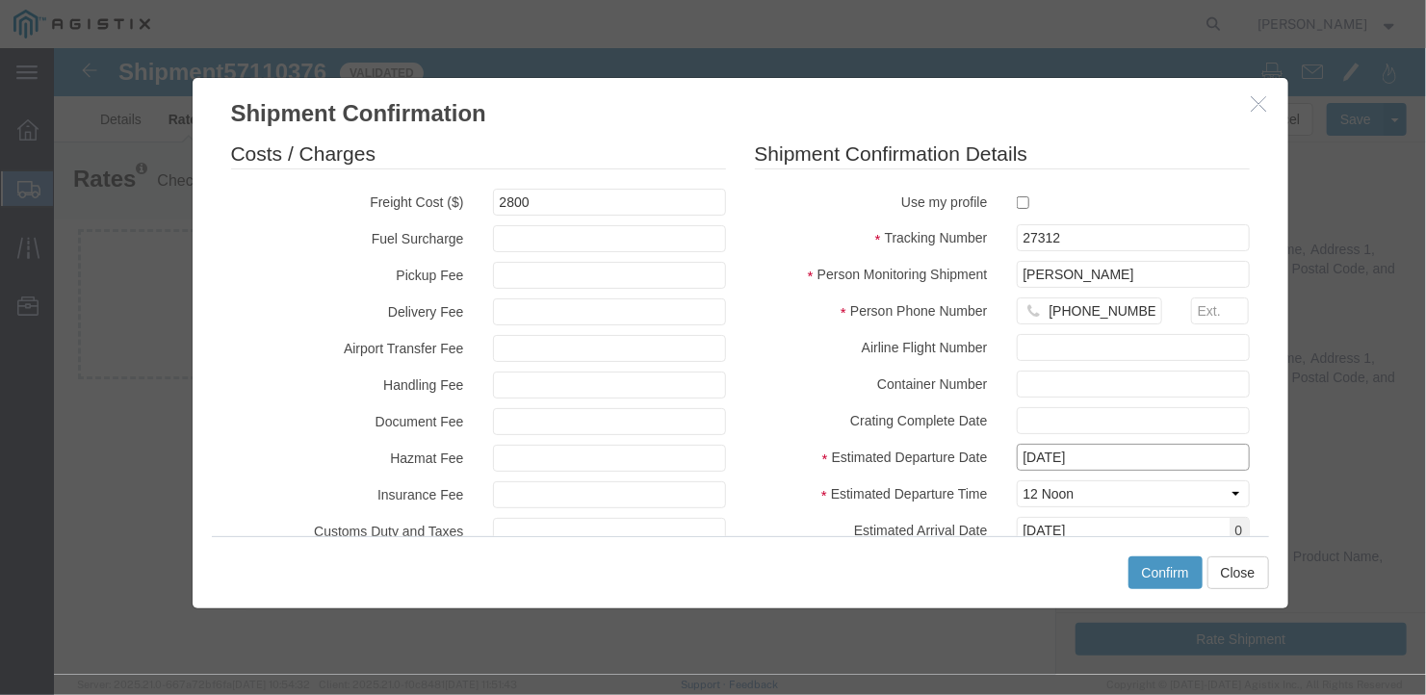
click at [1141, 445] on input "[DATE]" at bounding box center [1132, 456] width 233 height 27
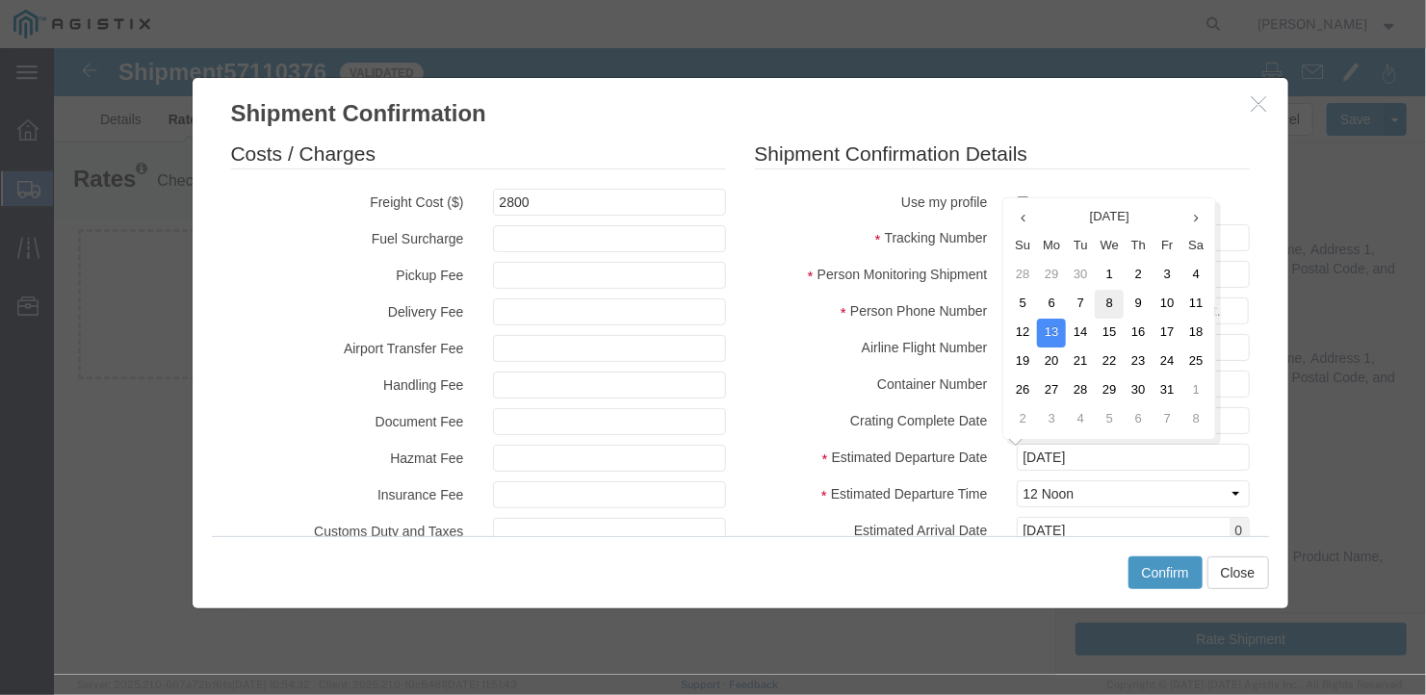
click at [1111, 295] on td "8" at bounding box center [1108, 303] width 29 height 29
type input "[DATE]"
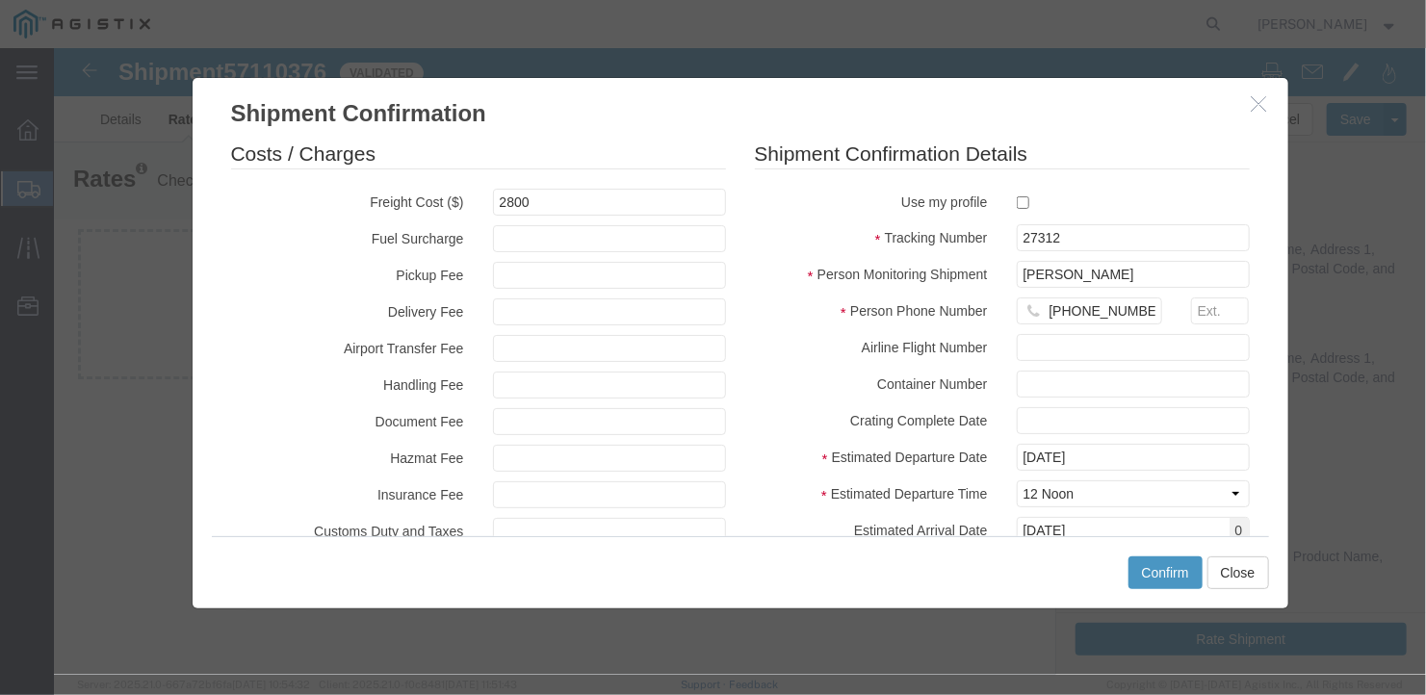
scroll to position [188, 0]
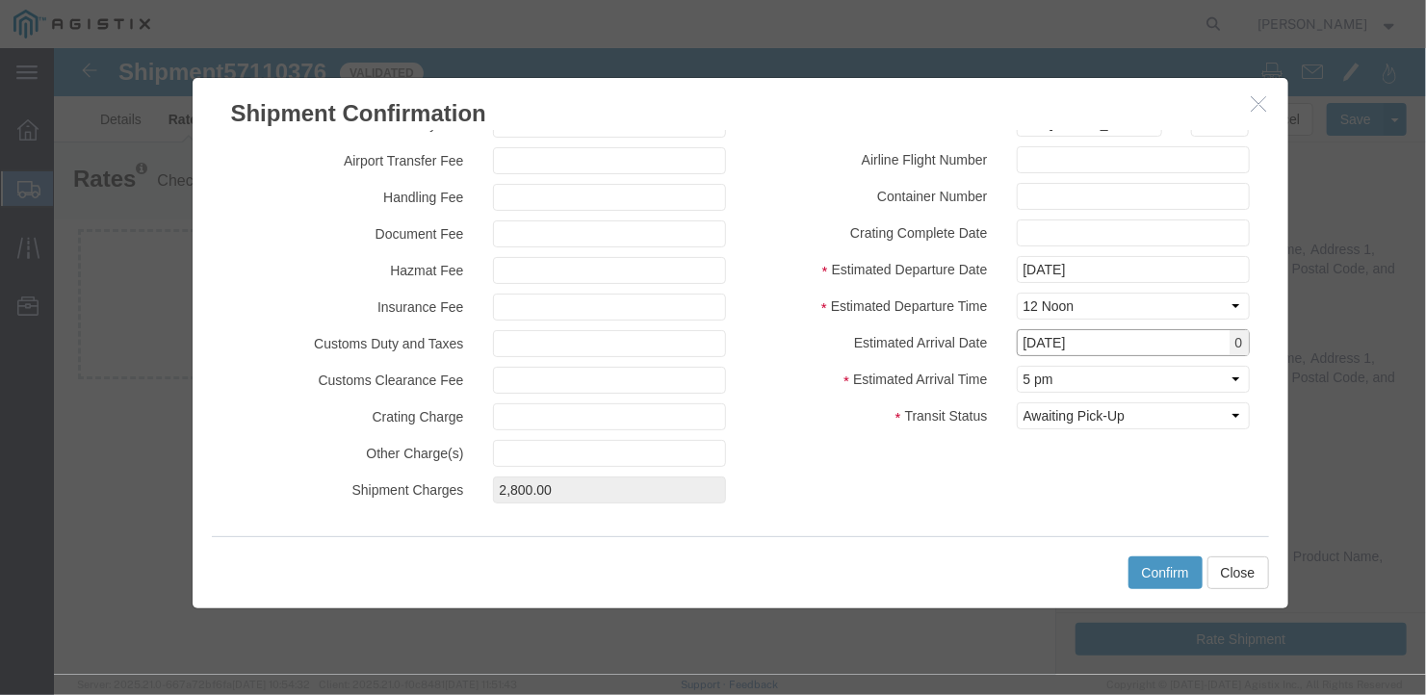
click at [1116, 344] on input "[DATE]" at bounding box center [1132, 341] width 233 height 27
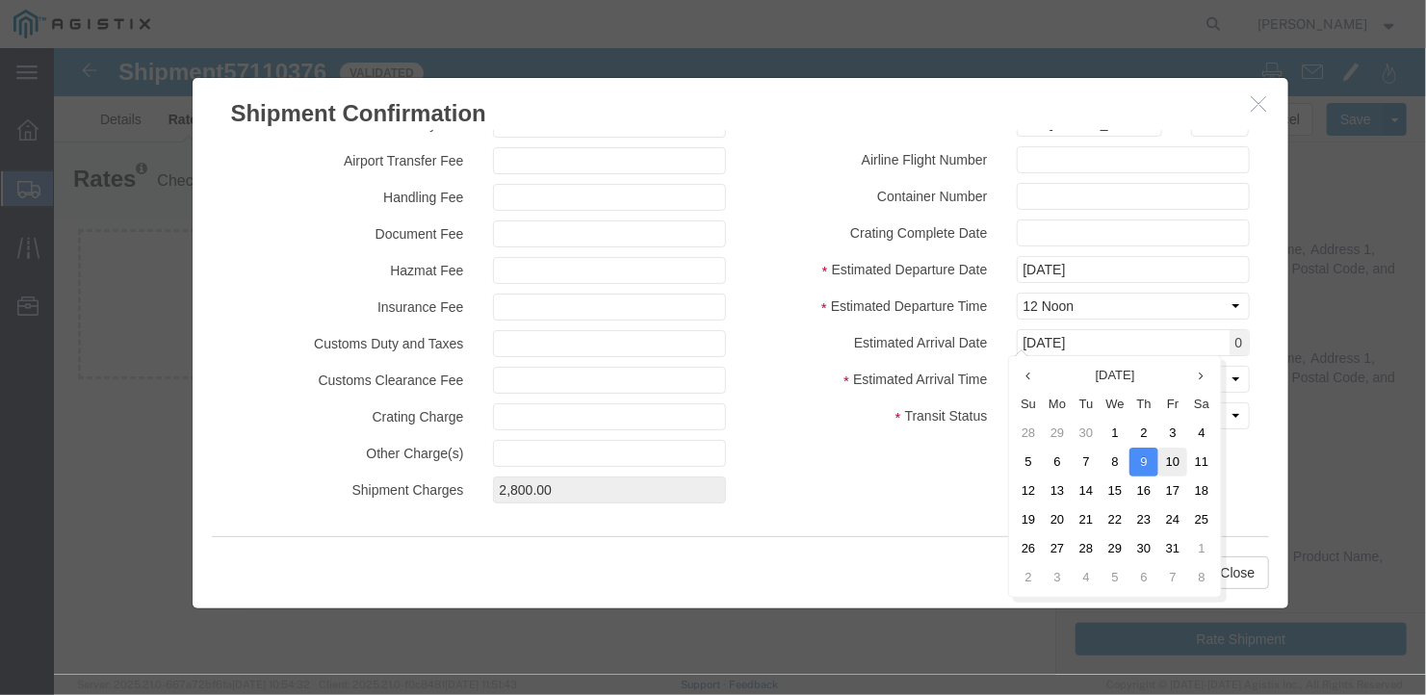
click at [1174, 457] on td "10" at bounding box center [1172, 461] width 29 height 29
type input "[DATE]"
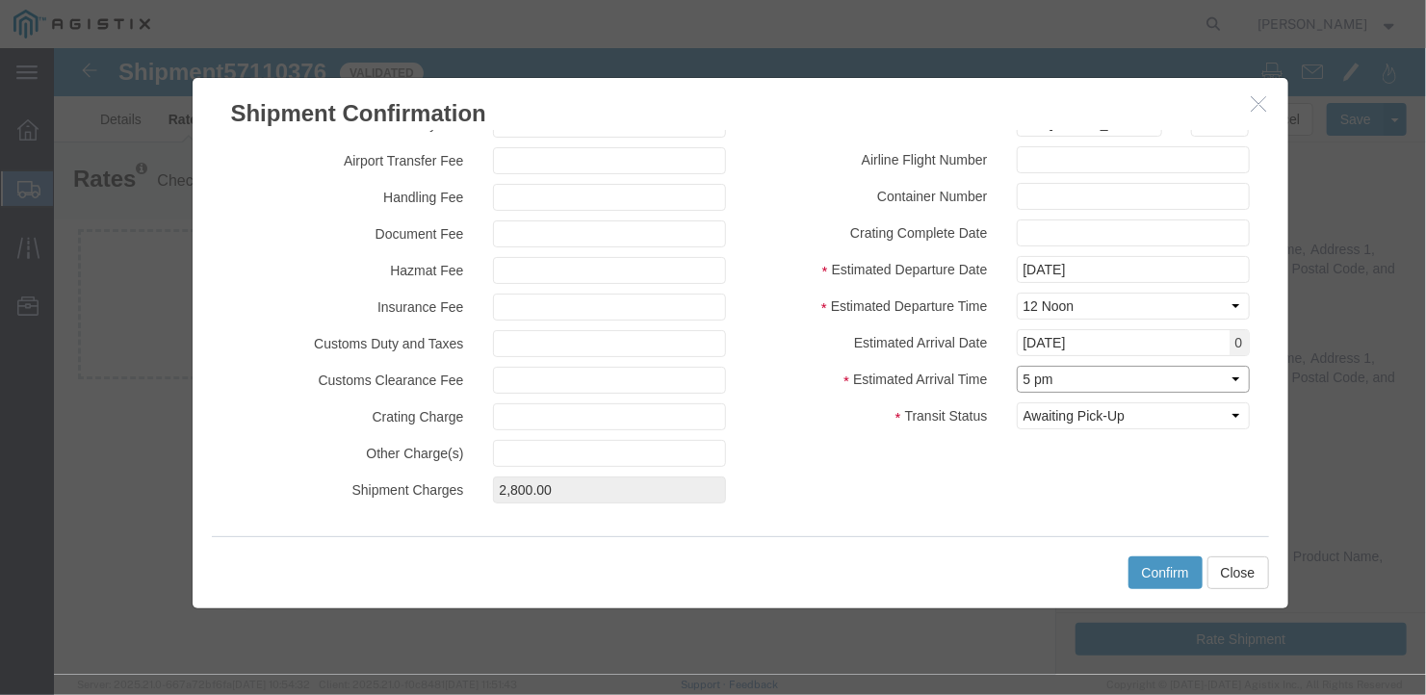
click at [1123, 382] on select "Select Midnight 1 am 2 am 3 am 4 am 5 am 6 am 7 am 8 am 9 am 10 am 11 am 12 Noo…" at bounding box center [1132, 378] width 233 height 27
select select "1000"
click at [1016, 365] on select "Select Midnight 1 am 2 am 3 am 4 am 5 am 6 am 7 am 8 am 9 am 10 am 11 am 12 Noo…" at bounding box center [1132, 378] width 233 height 27
click at [1163, 564] on button "Confirm" at bounding box center [1165, 572] width 74 height 33
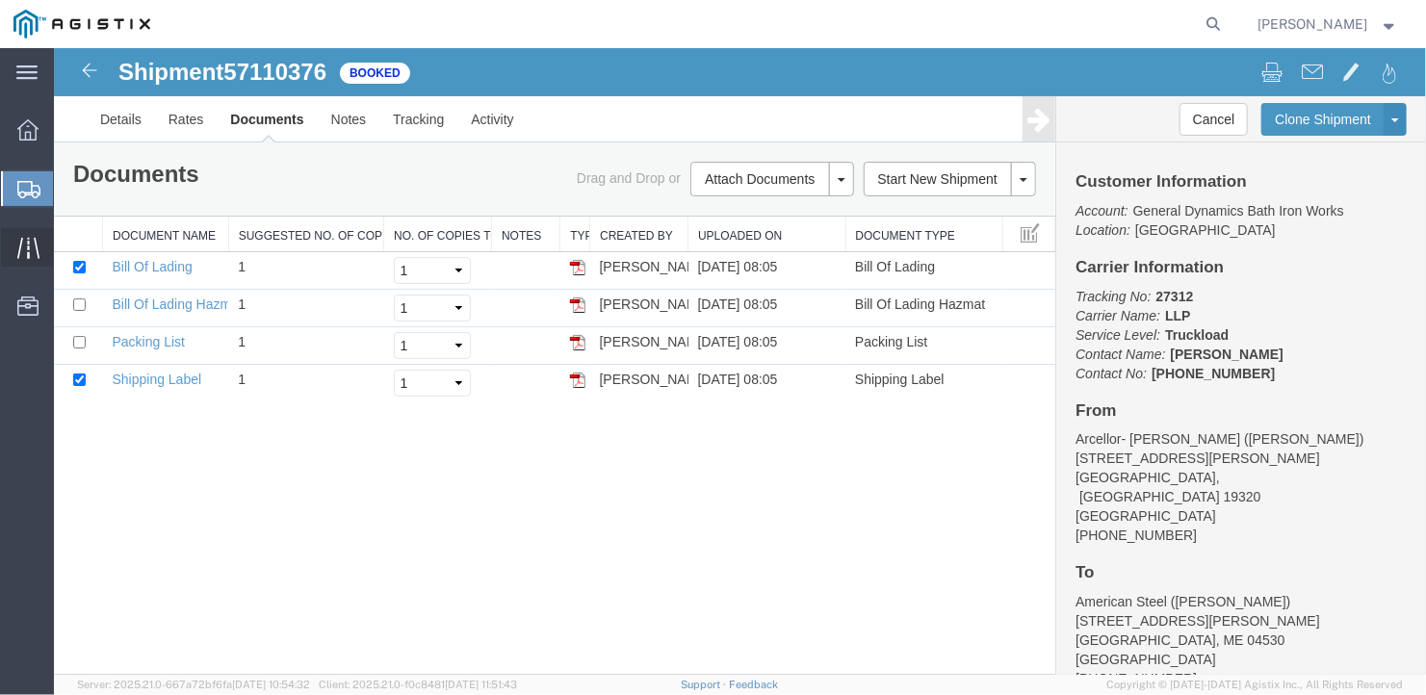
click at [66, 241] on span "Traffic" at bounding box center [59, 247] width 13 height 39
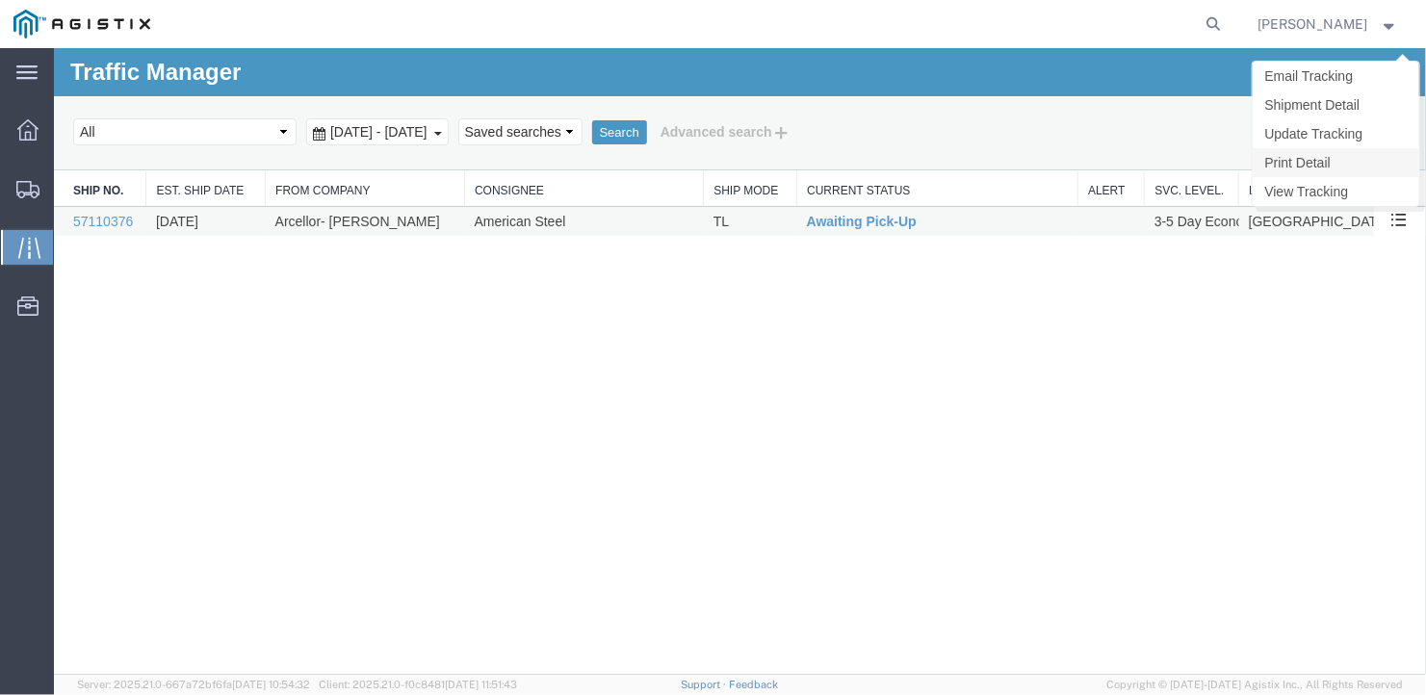
click at [1297, 158] on link "Print Detail" at bounding box center [1335, 161] width 167 height 29
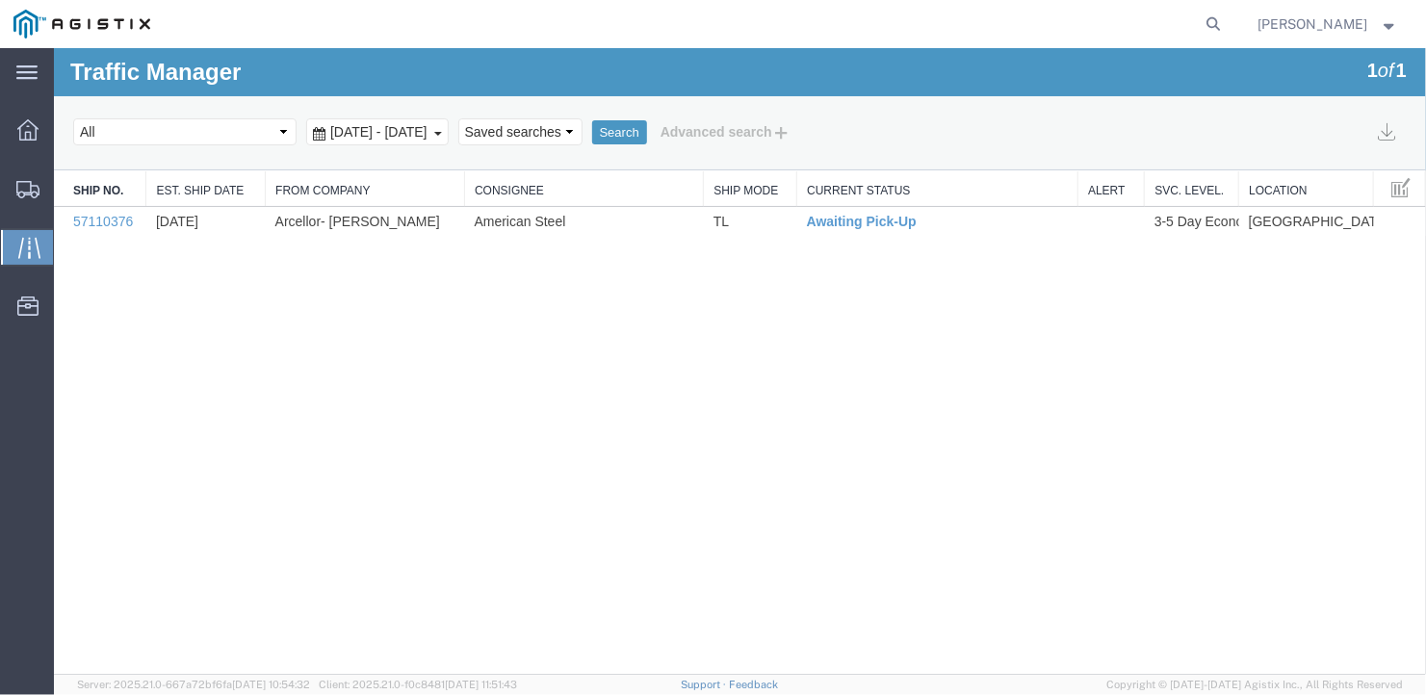
click at [53, 47] on link "Shipment Detail" at bounding box center [53, 47] width 0 height 0
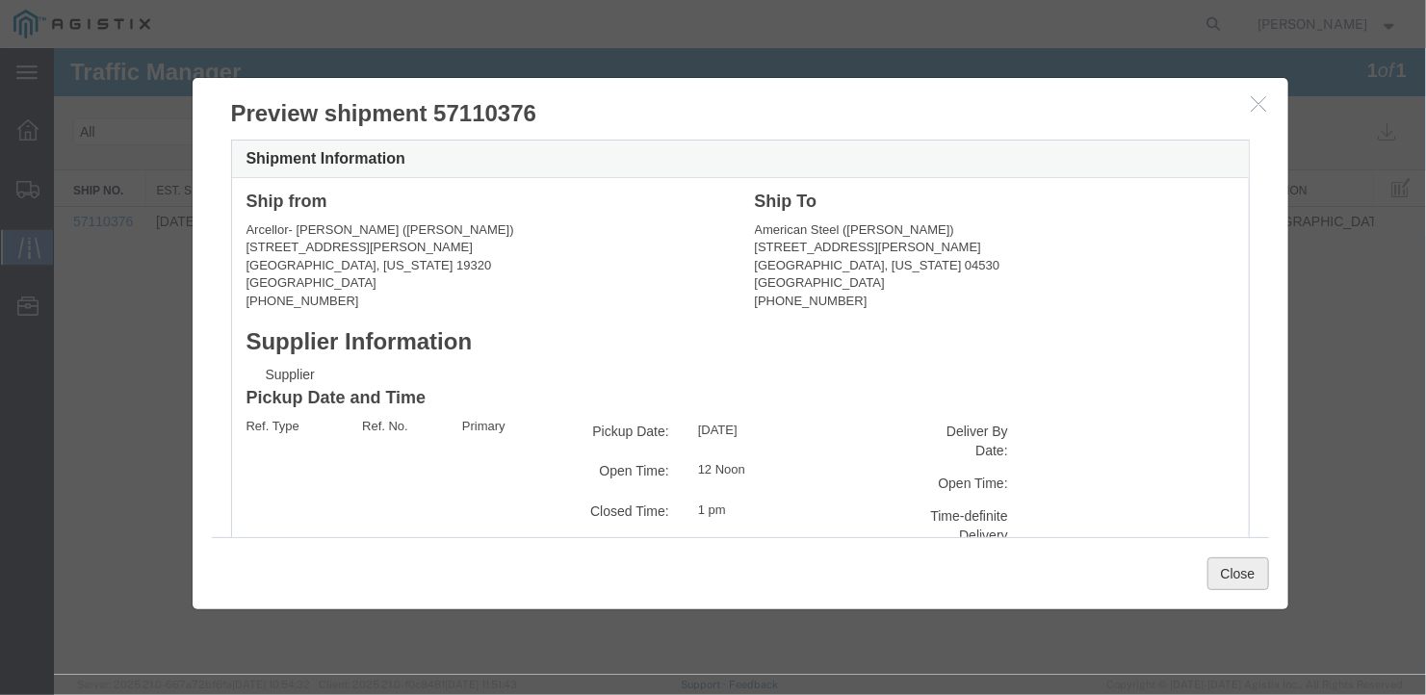
click at [1236, 571] on button "Close" at bounding box center [1238, 573] width 62 height 33
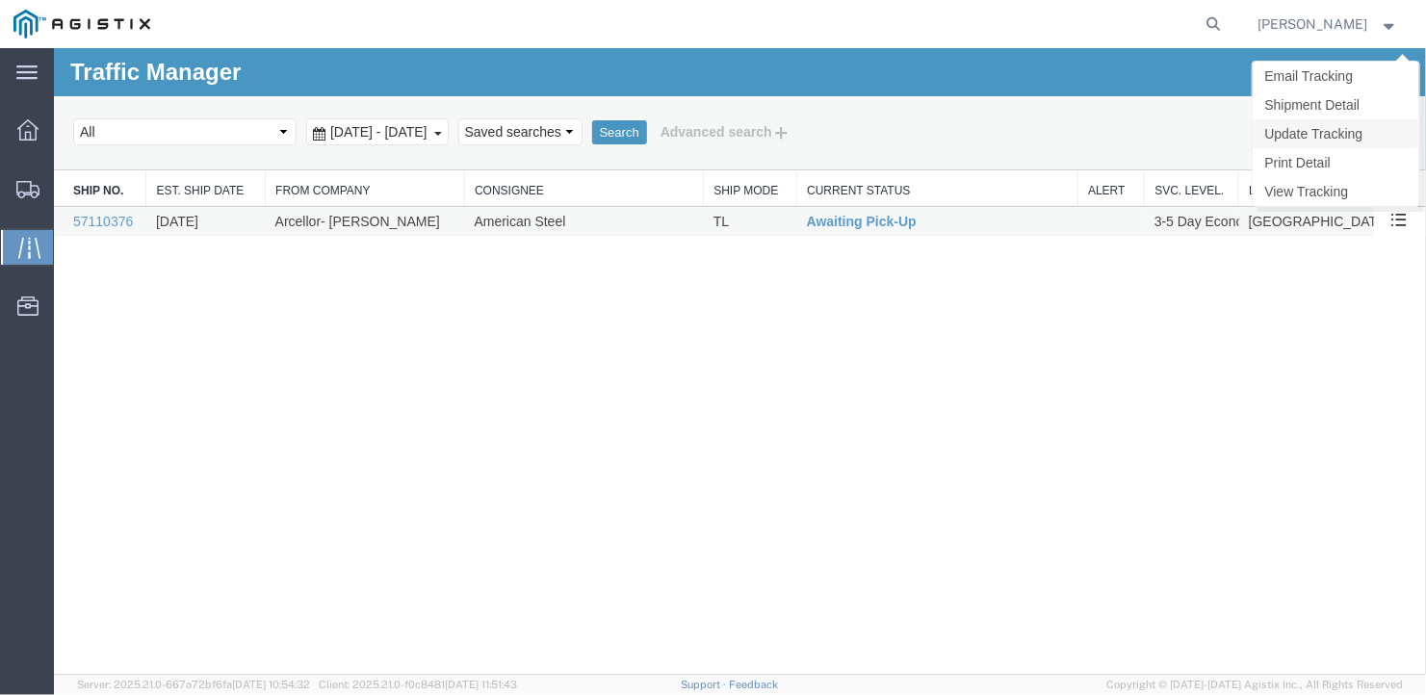
click at [1330, 125] on link "Update Tracking" at bounding box center [1335, 132] width 167 height 29
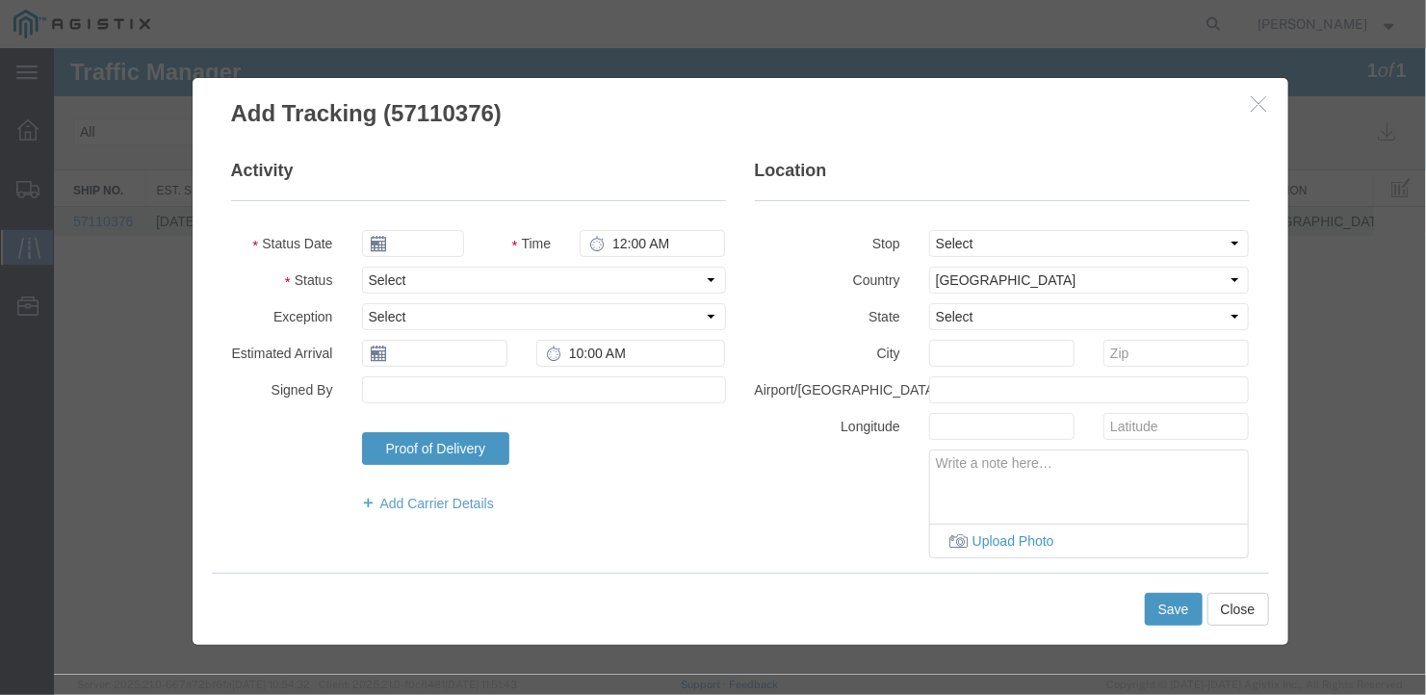
type input "[DATE]"
type input "12:00 PM"
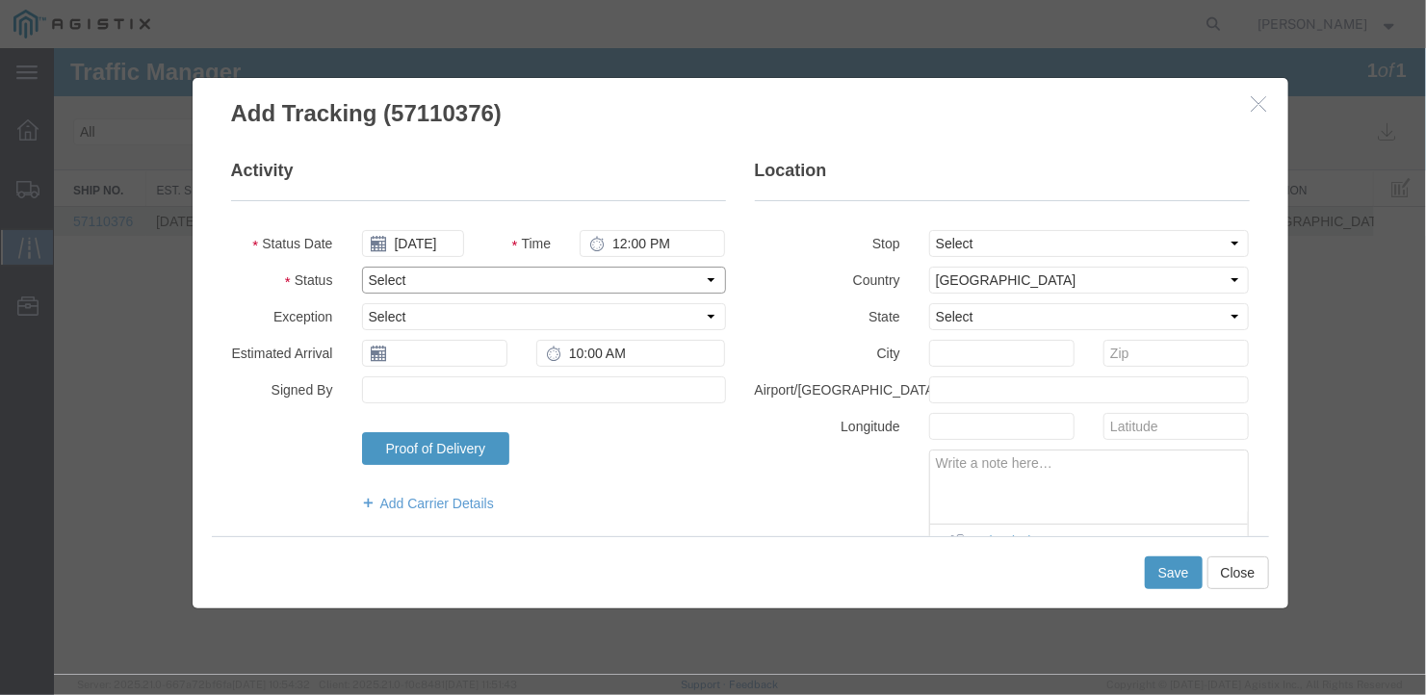
click at [446, 275] on select "Select Arrival Notice Available Arrival Notice Imported Arrive at Delivery Loca…" at bounding box center [543, 279] width 364 height 27
select select "DELIVRED"
click at [361, 266] on select "Select Arrival Notice Available Arrival Notice Imported Arrive at Delivery Loca…" at bounding box center [543, 279] width 364 height 27
click at [413, 347] on input "text" at bounding box center [433, 352] width 145 height 27
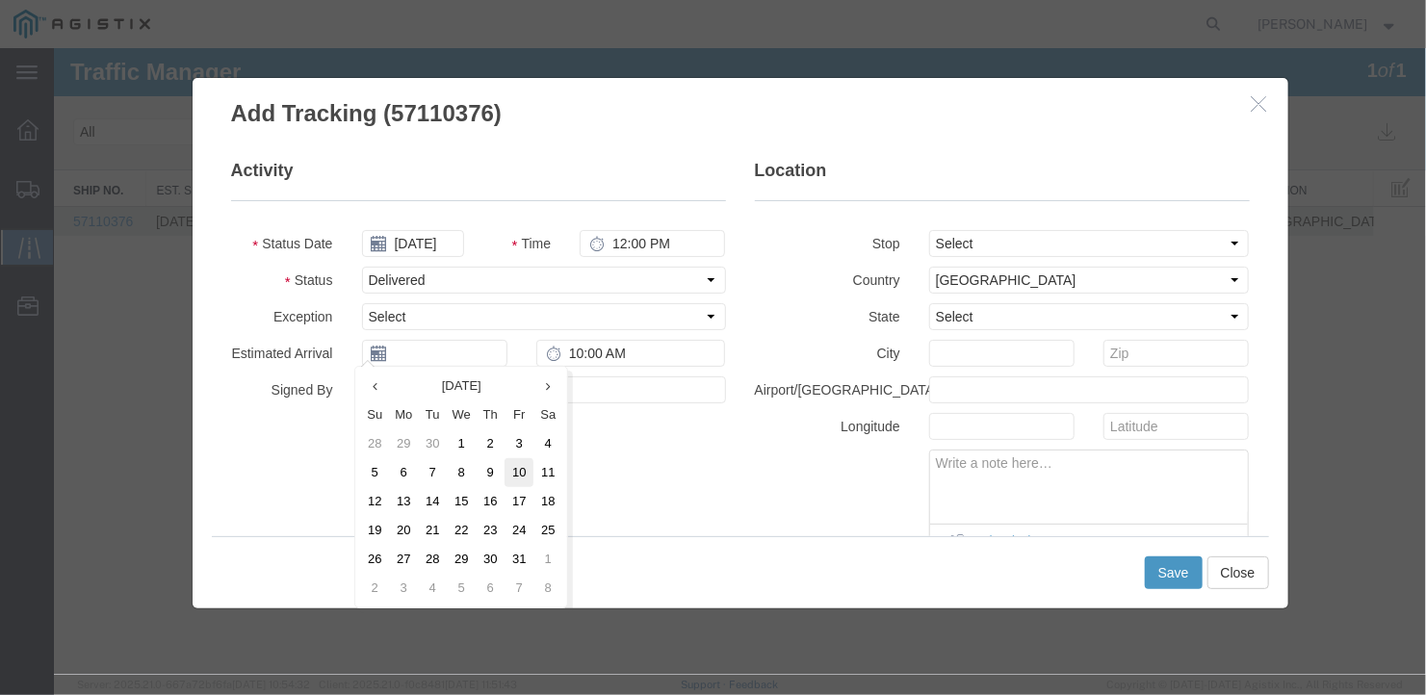
click at [519, 465] on td "10" at bounding box center [518, 471] width 29 height 29
type input "[DATE]"
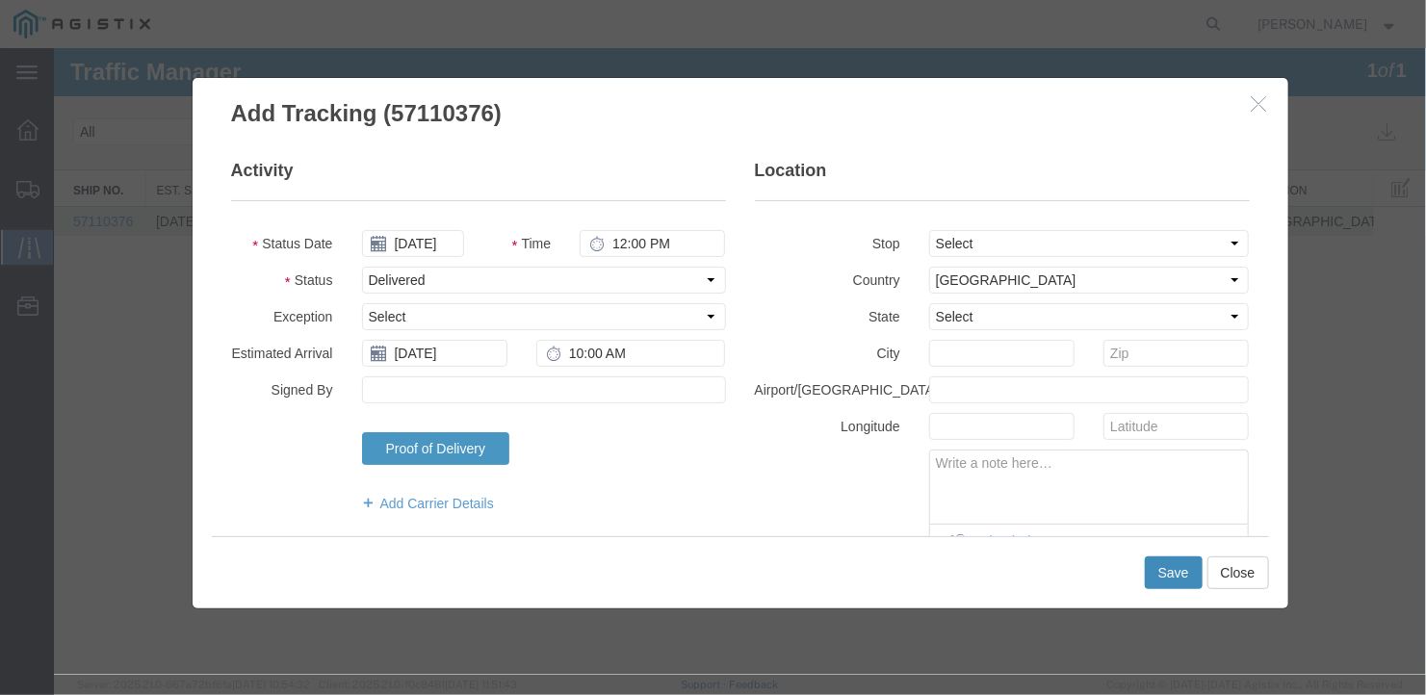
click at [1170, 562] on button "Save" at bounding box center [1173, 572] width 58 height 33
